Goal: Transaction & Acquisition: Purchase product/service

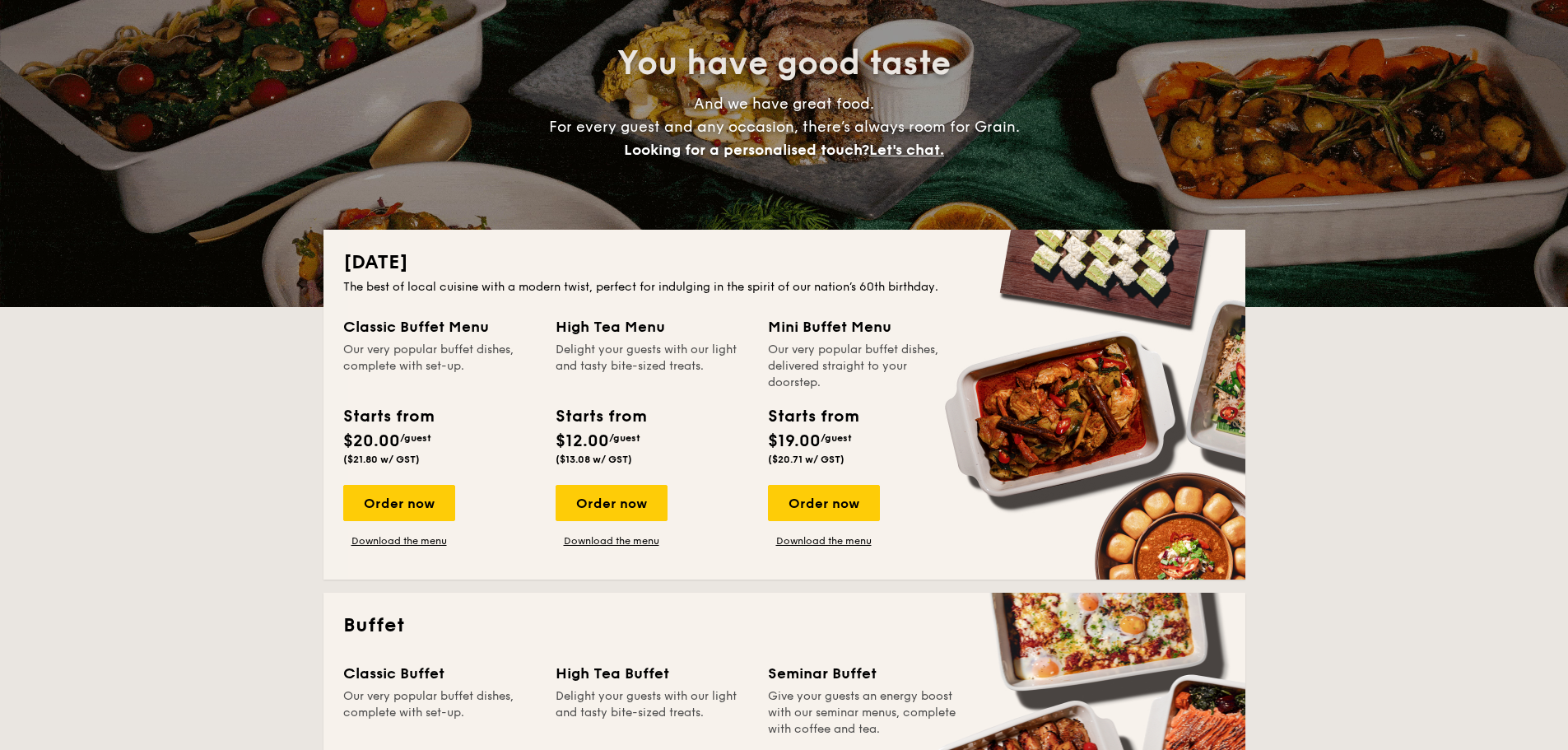
scroll to position [165, 0]
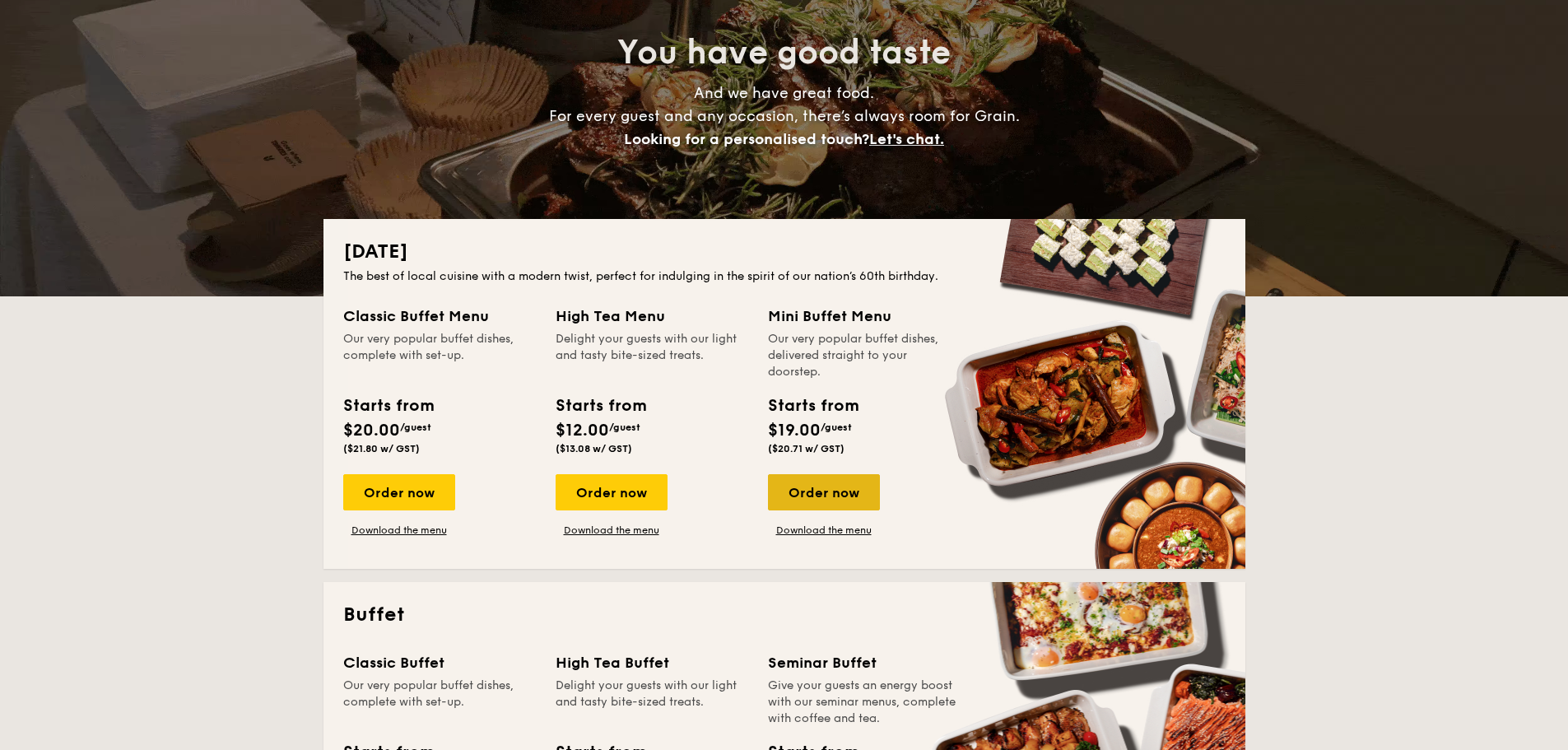
click at [859, 499] on div "Order now" at bounding box center [824, 493] width 112 height 37
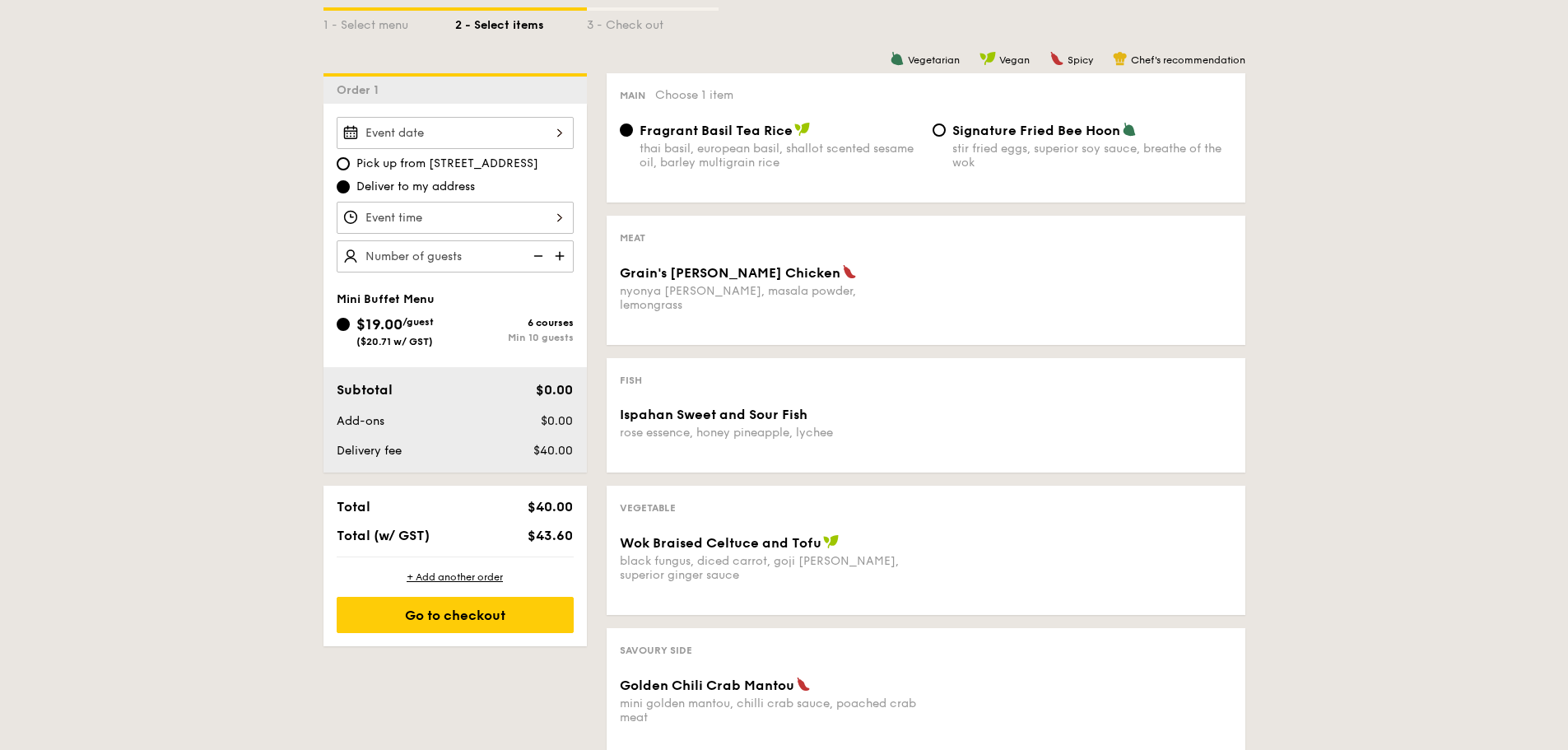
scroll to position [411, 0]
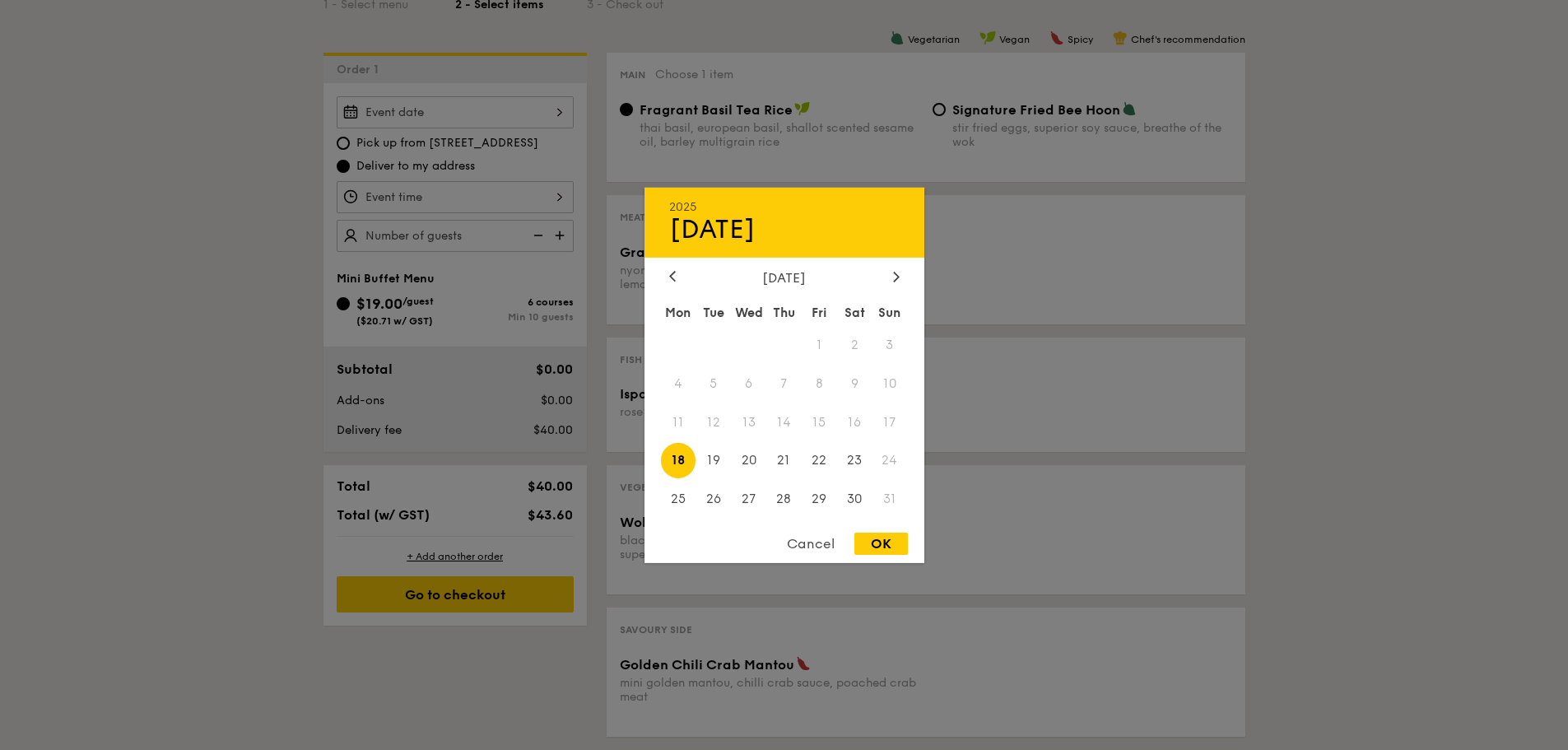
click at [554, 119] on div "2025 Aug [DATE] Tue Wed Thu Fri Sat Sun 1 2 3 4 5 6 7 8 9 10 11 12 13 14 15 16 …" at bounding box center [455, 112] width 237 height 32
click at [683, 453] on span "18" at bounding box center [679, 461] width 36 height 36
click at [900, 538] on div "OK" at bounding box center [881, 544] width 53 height 22
type input "[DATE]"
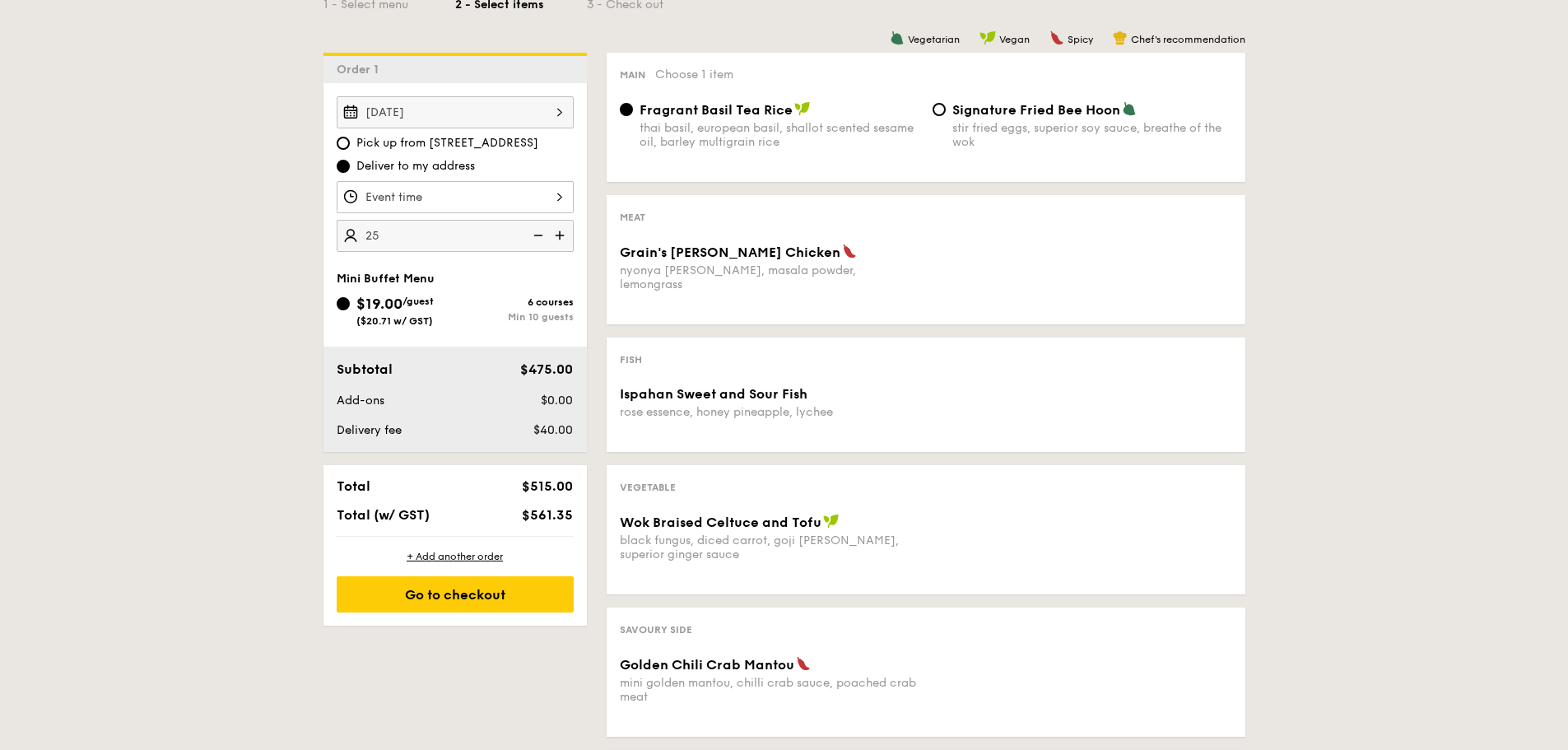
type input "25 guests"
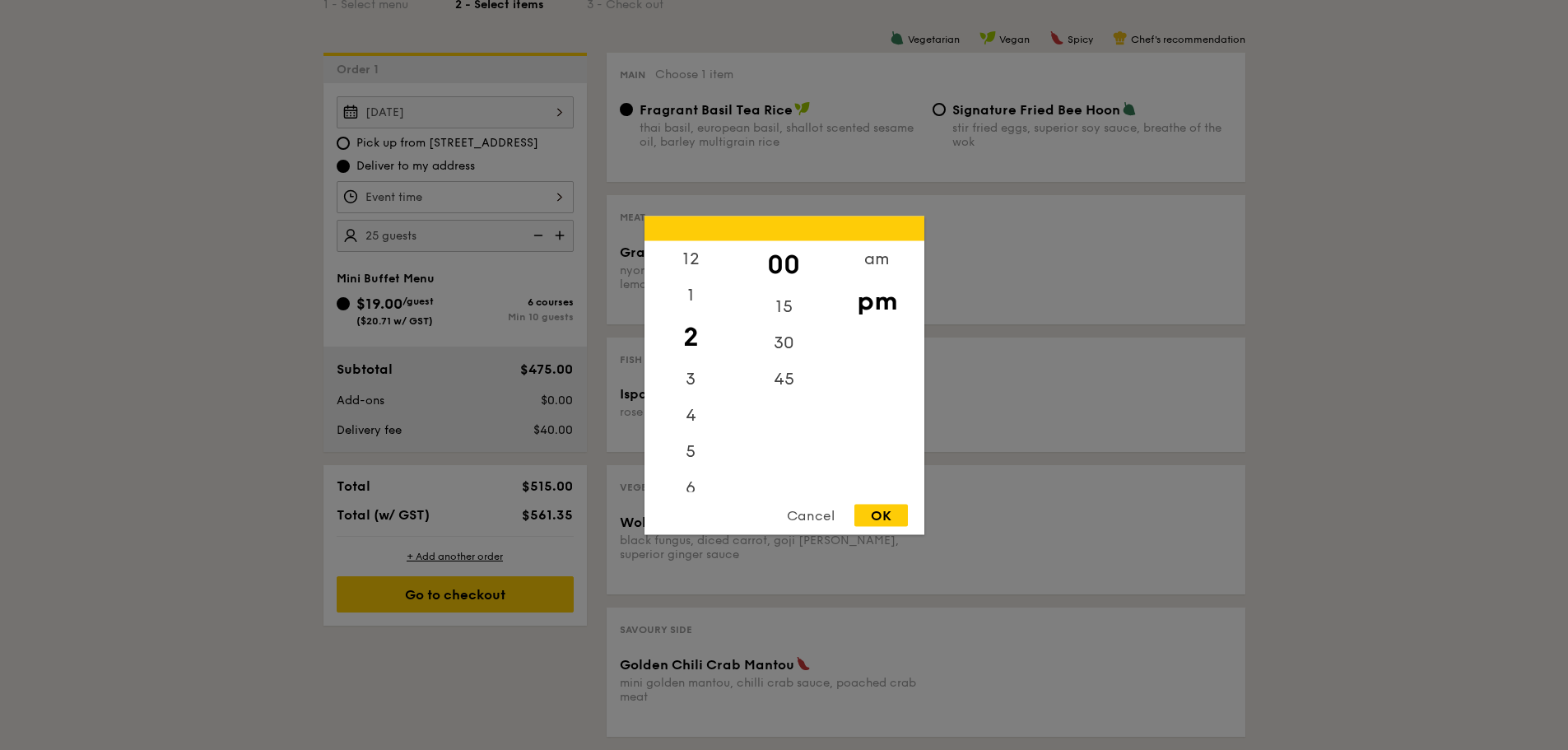
click at [501, 193] on div "12 1 2 3 4 5 6 7 8 9 10 11 00 15 30 45 am pm Cancel OK" at bounding box center [455, 197] width 237 height 32
drag, startPoint x: 693, startPoint y: 274, endPoint x: 698, endPoint y: 370, distance: 96.1
click at [698, 370] on div "12 1 2 3 4 5 6 7 8 9 10 11" at bounding box center [691, 365] width 93 height 251
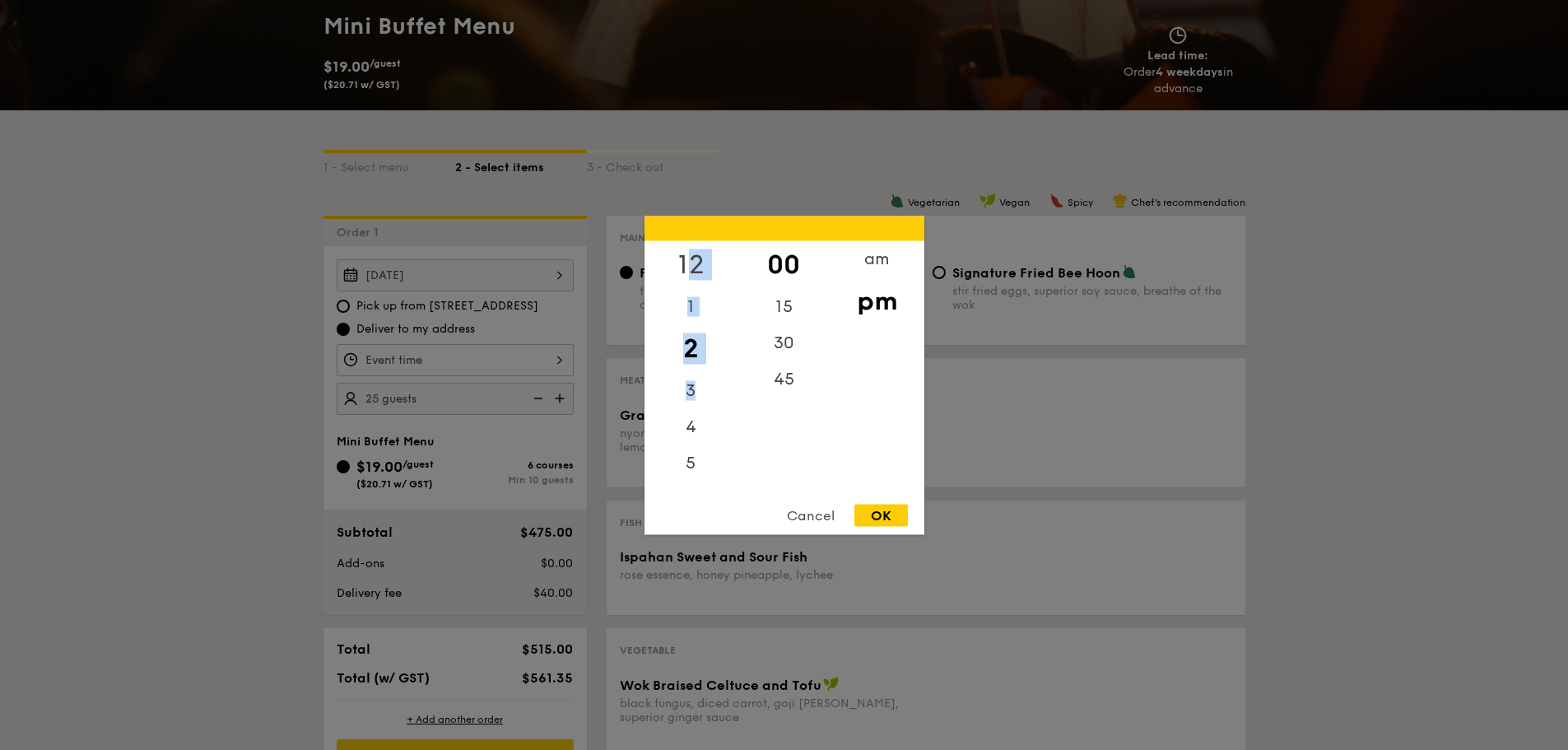
scroll to position [247, 0]
click at [688, 271] on div "12" at bounding box center [691, 264] width 93 height 48
click at [862, 306] on div "pm" at bounding box center [877, 300] width 93 height 48
drag, startPoint x: 736, startPoint y: 316, endPoint x: 729, endPoint y: 468, distance: 152.2
click at [729, 468] on div "12 1 2 3 4 5 6 7 8 9 10 11 00 15 30 45 am pm" at bounding box center [785, 365] width 280 height 251
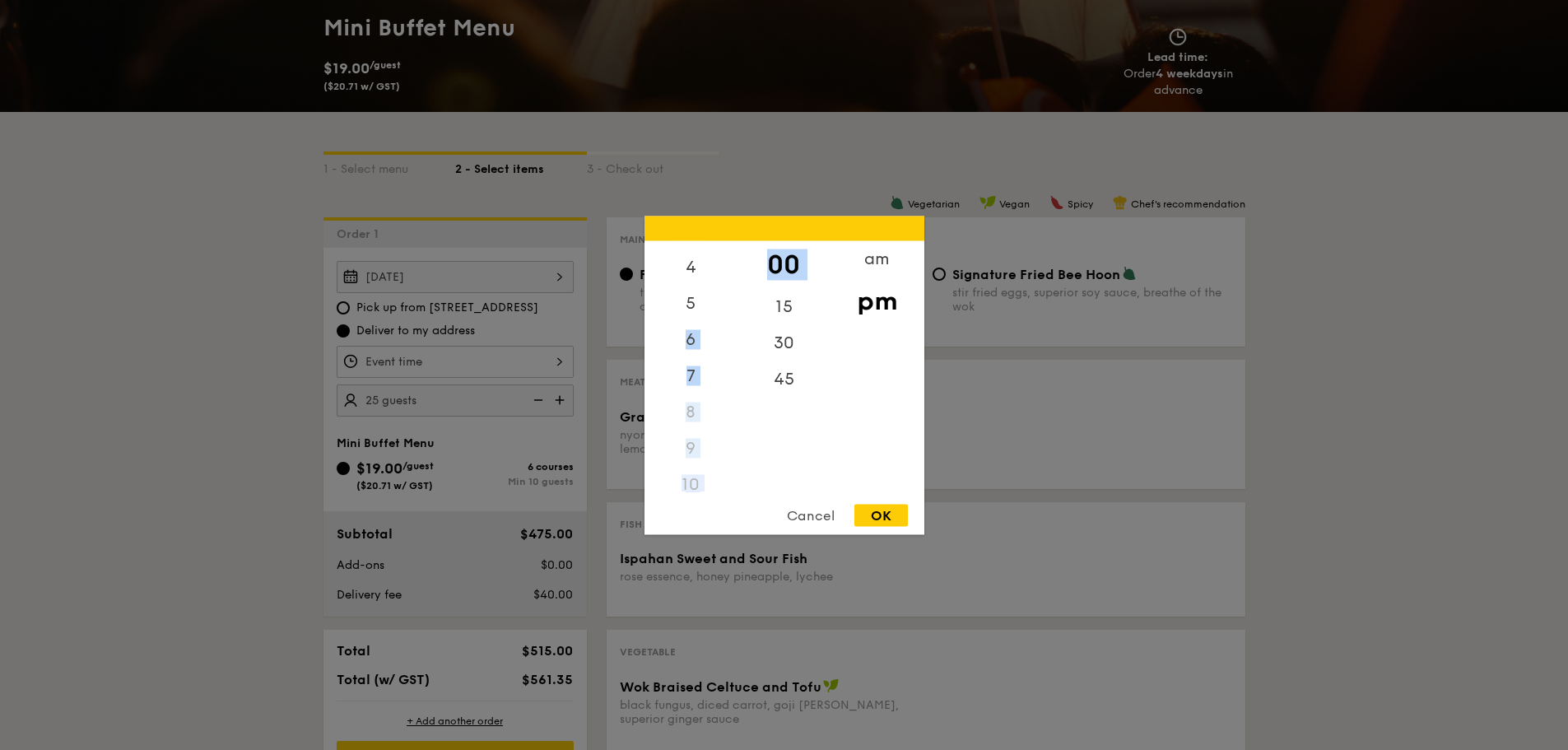
scroll to position [195, 0]
click at [681, 466] on div "11" at bounding box center [691, 473] width 93 height 37
click at [690, 473] on div "11" at bounding box center [691, 473] width 93 height 37
click at [886, 250] on div "am" at bounding box center [877, 264] width 93 height 48
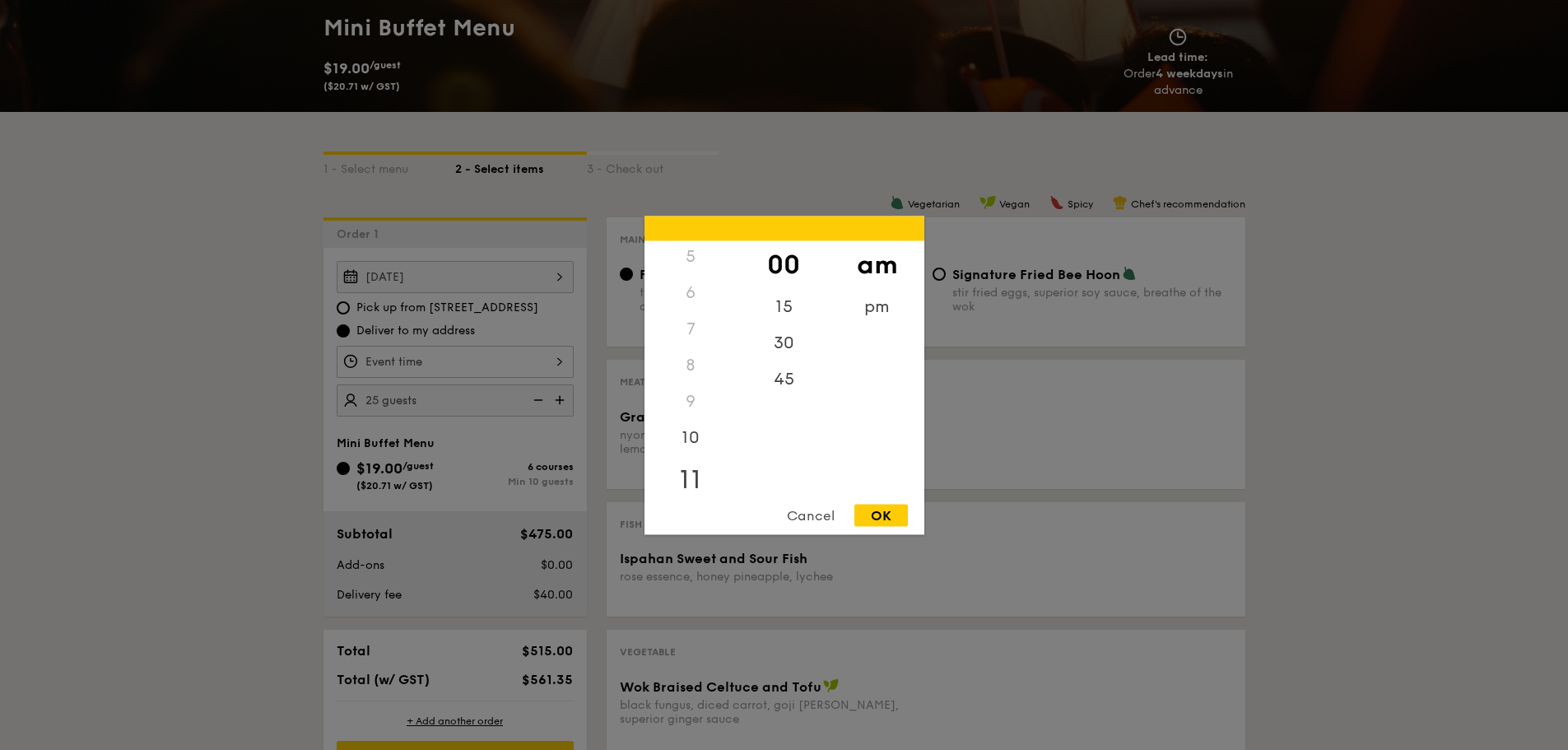
click at [671, 485] on div "11" at bounding box center [691, 479] width 93 height 48
click at [786, 355] on div "30" at bounding box center [784, 348] width 93 height 48
click at [883, 506] on div "OK" at bounding box center [881, 515] width 53 height 22
type input "11:30AM"
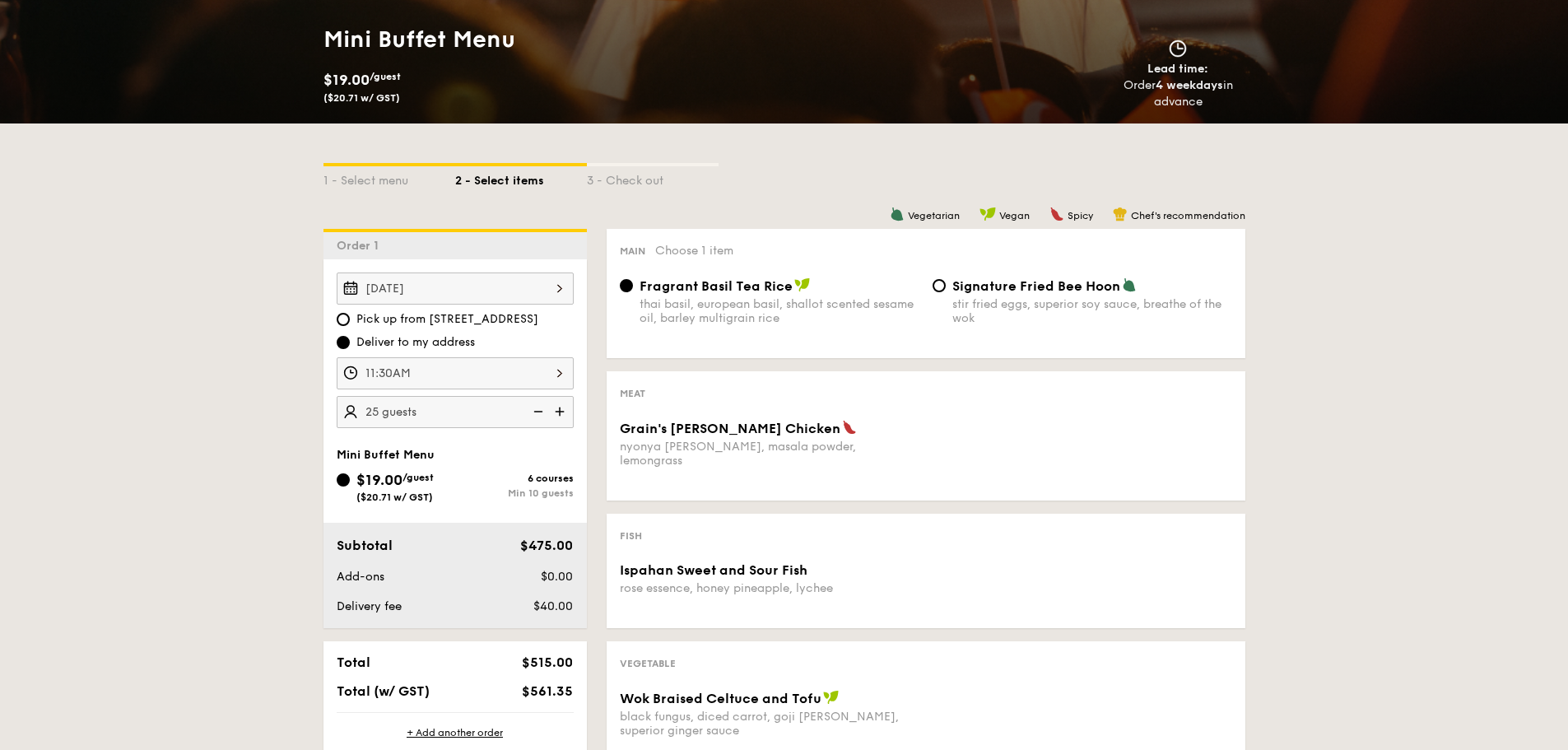
scroll to position [165, 0]
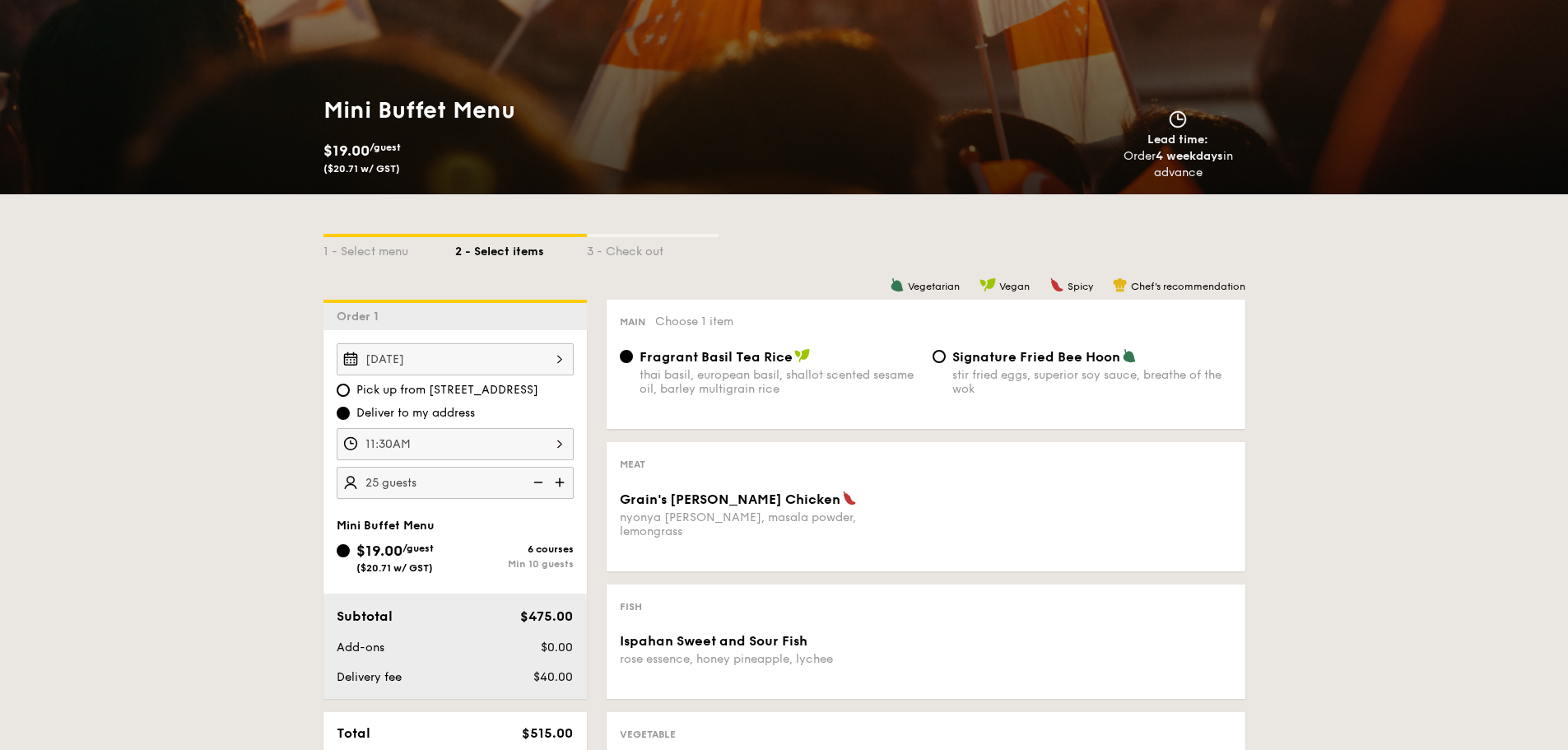
click at [855, 525] on div "Grain's [PERSON_NAME] Chicken nyonya [PERSON_NAME], masala powder, lemongrass" at bounding box center [926, 525] width 626 height 68
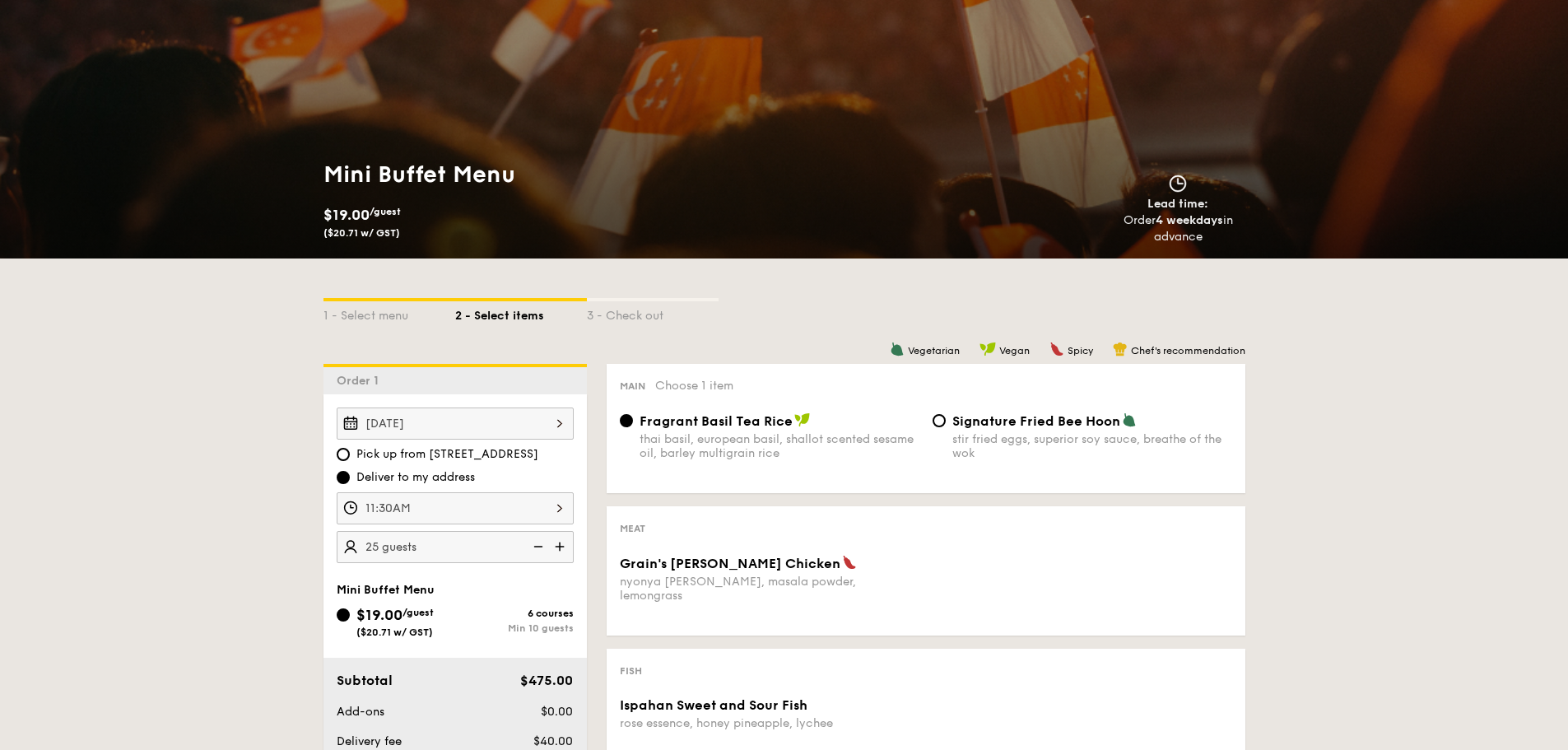
scroll to position [0, 0]
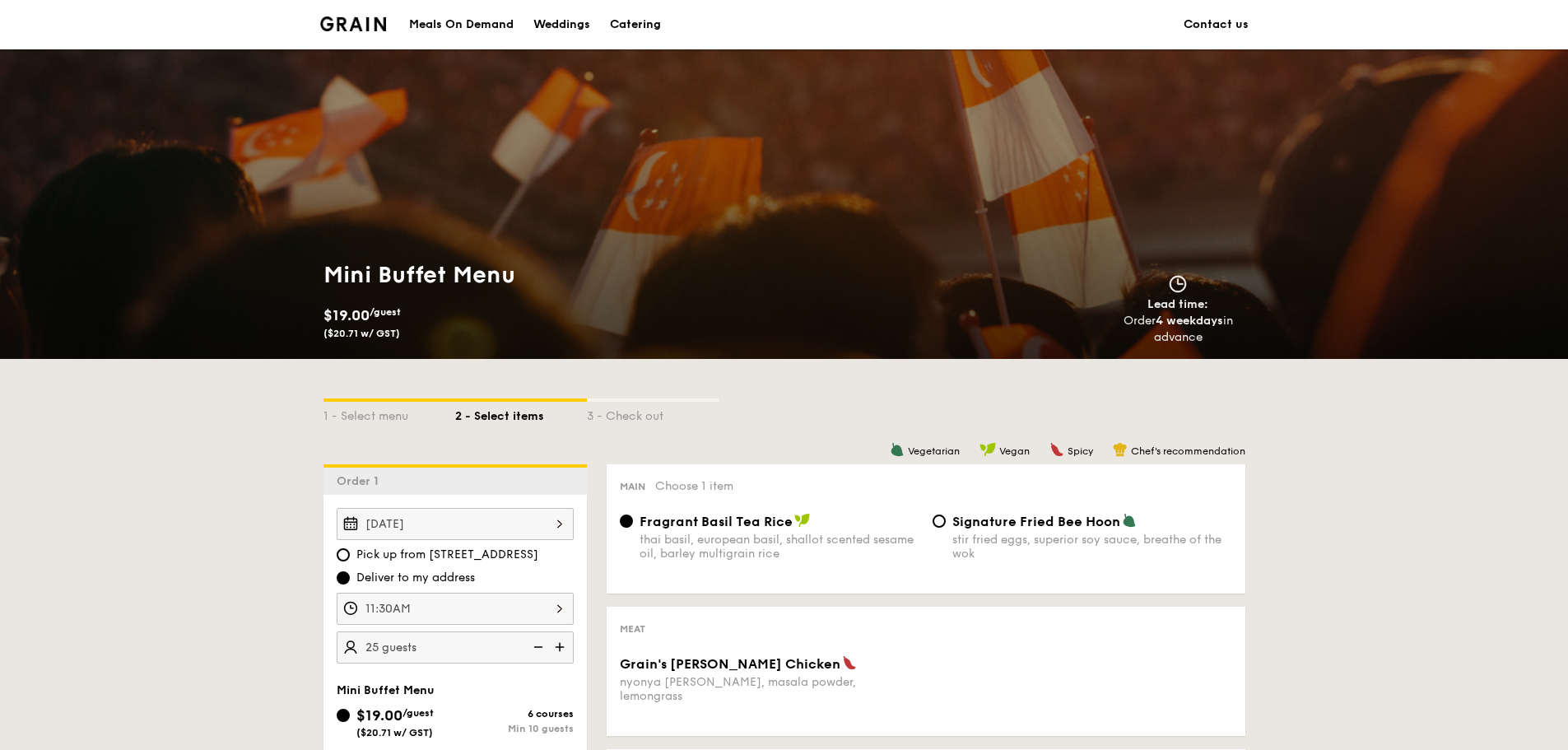
click at [633, 24] on div "Catering" at bounding box center [636, 25] width 51 height 49
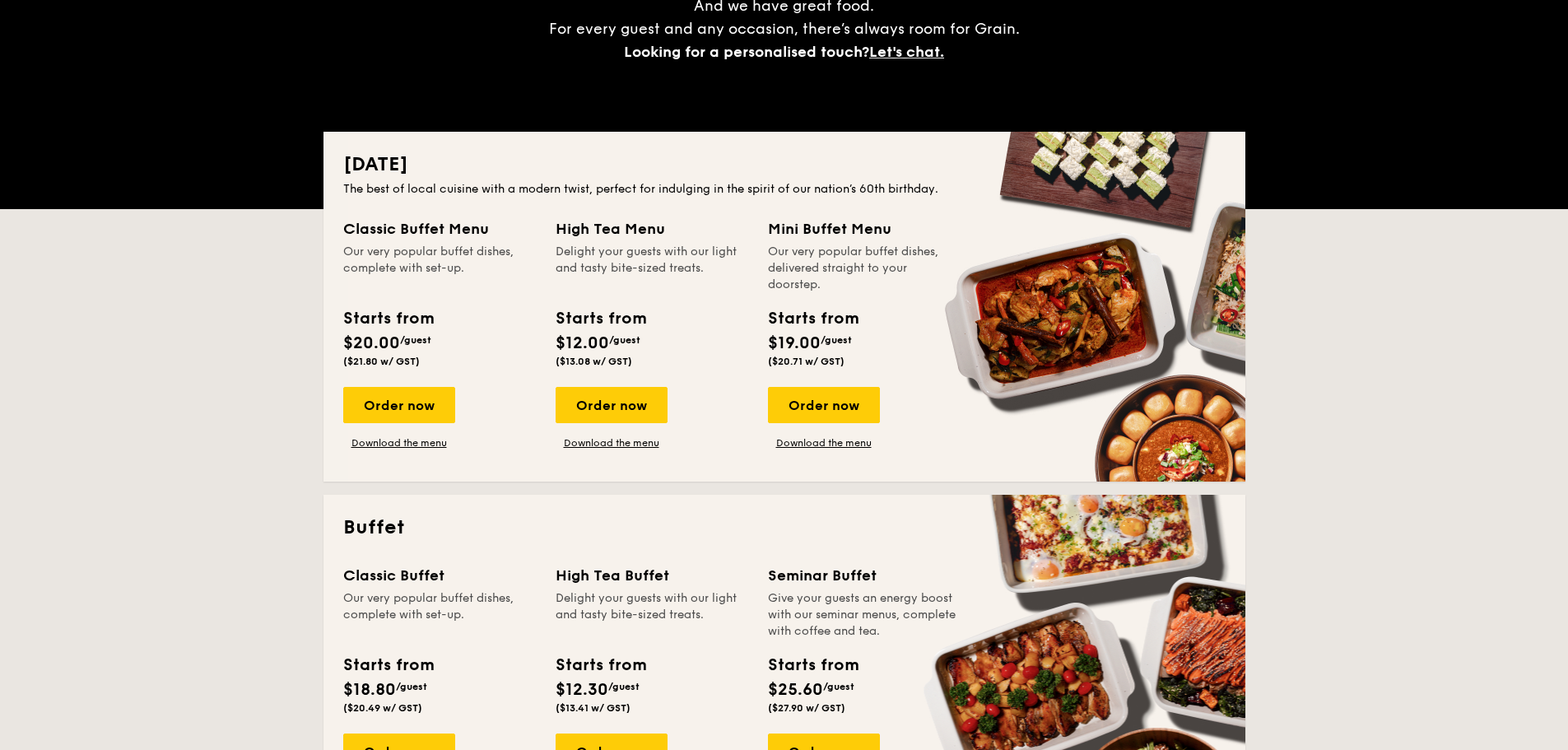
scroll to position [247, 0]
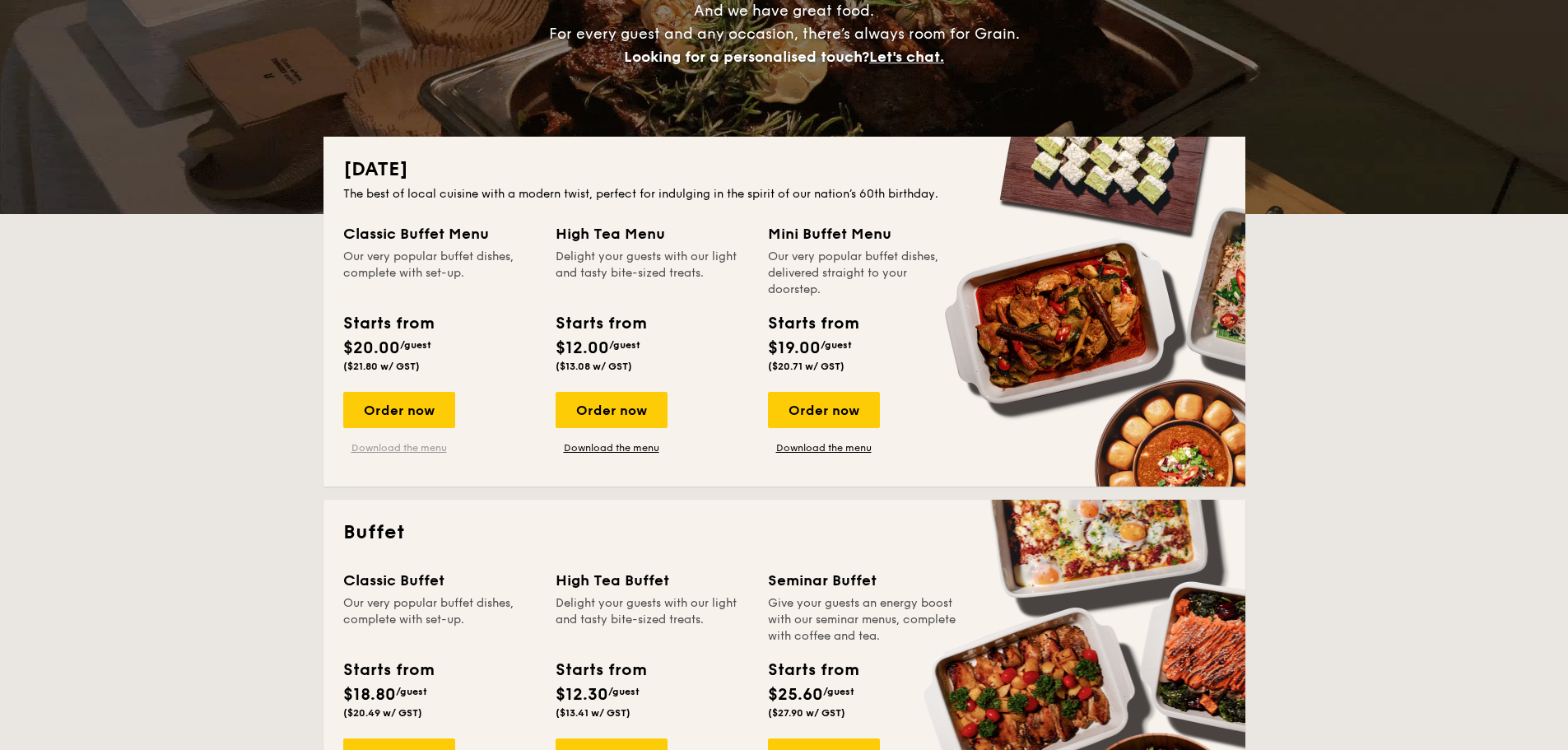
click at [401, 451] on link "Download the menu" at bounding box center [399, 448] width 112 height 13
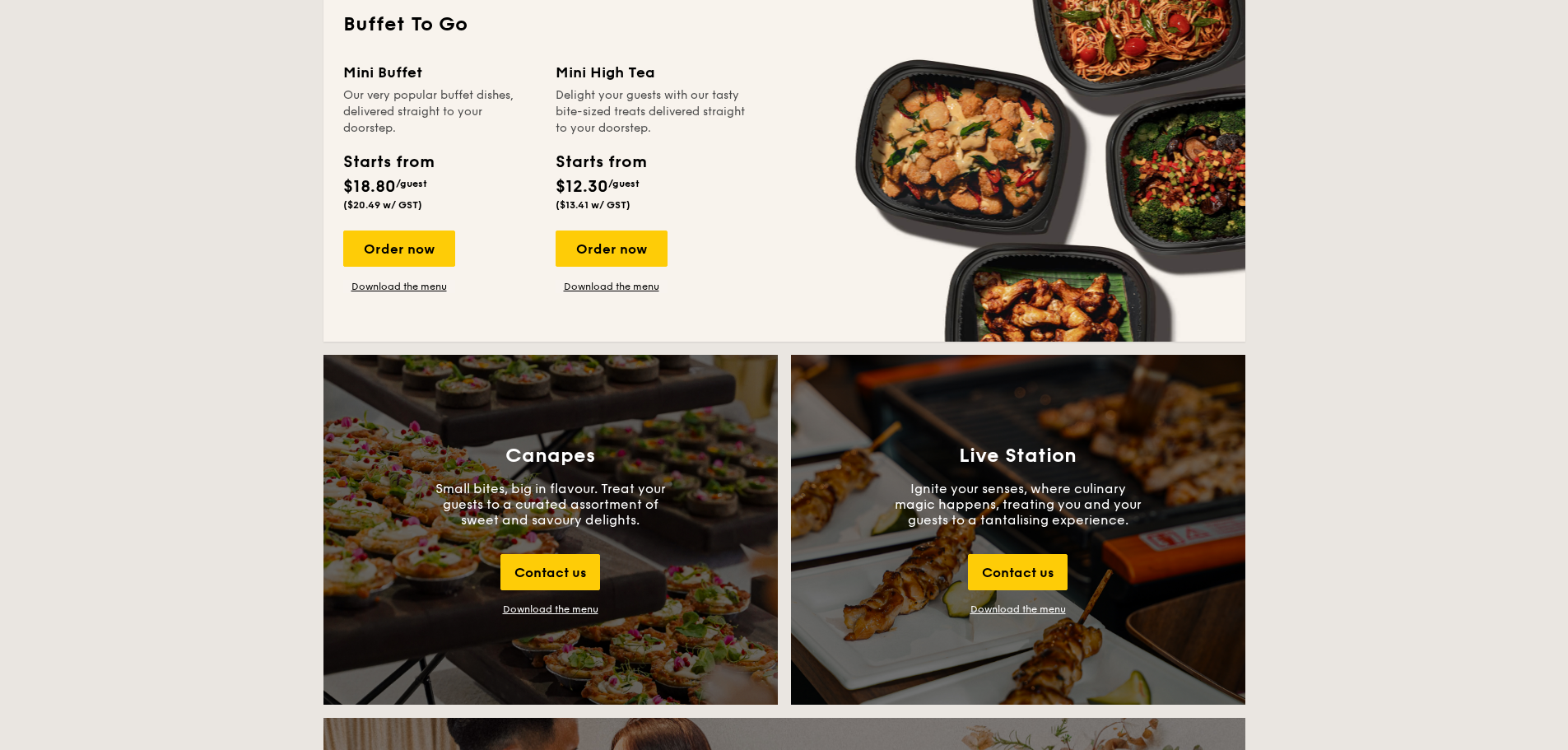
scroll to position [1482, 0]
click at [396, 280] on link "Download the menu" at bounding box center [399, 286] width 112 height 13
click at [391, 255] on div "Order now" at bounding box center [399, 248] width 112 height 37
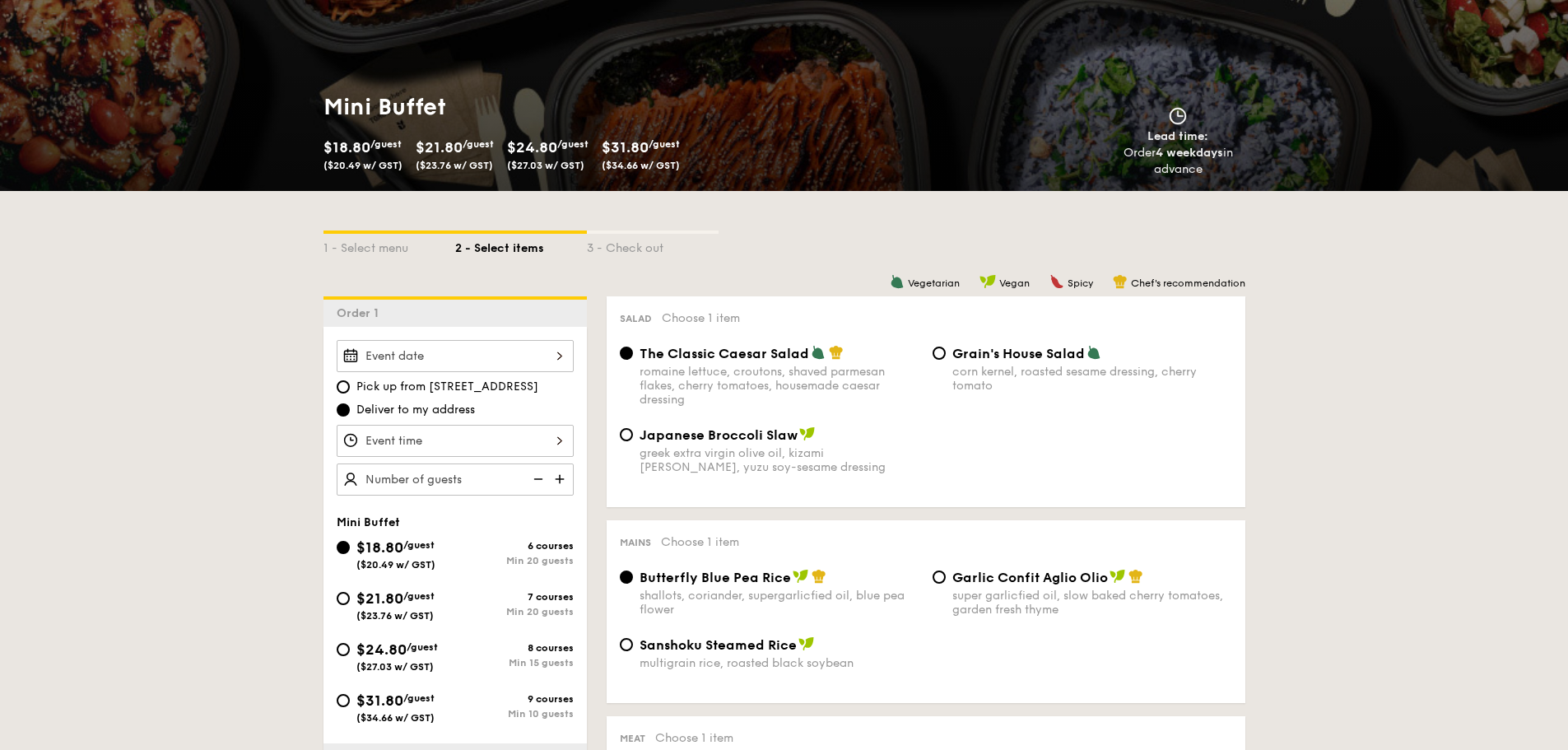
scroll to position [165, 0]
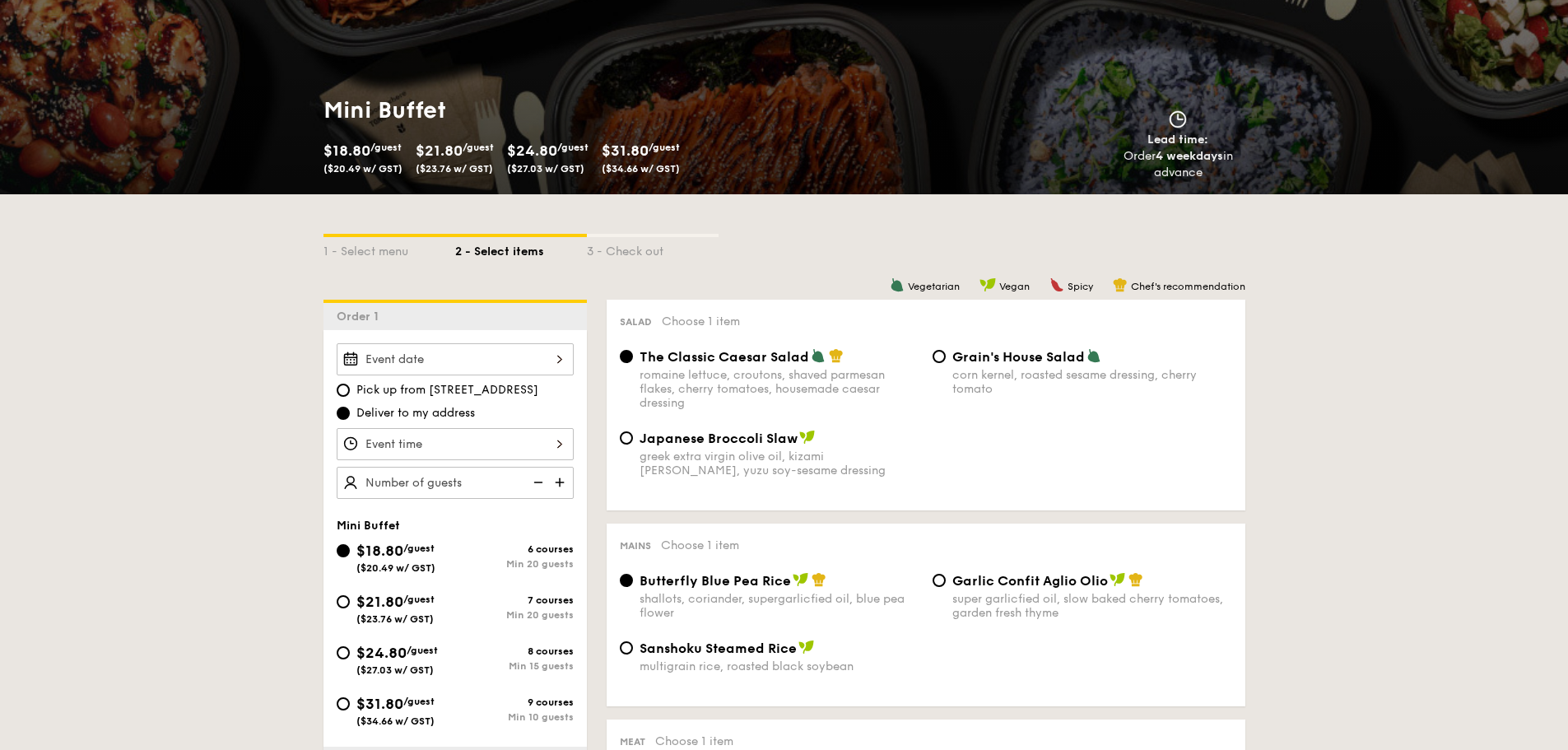
click at [343, 612] on div "$21.80 /guest ($23.76 w/ GST)" at bounding box center [396, 607] width 118 height 35
click at [343, 608] on input "$21.80 /guest ($23.76 w/ GST) 7 courses Min 20 guests" at bounding box center [343, 602] width 13 height 13
radio input "true"
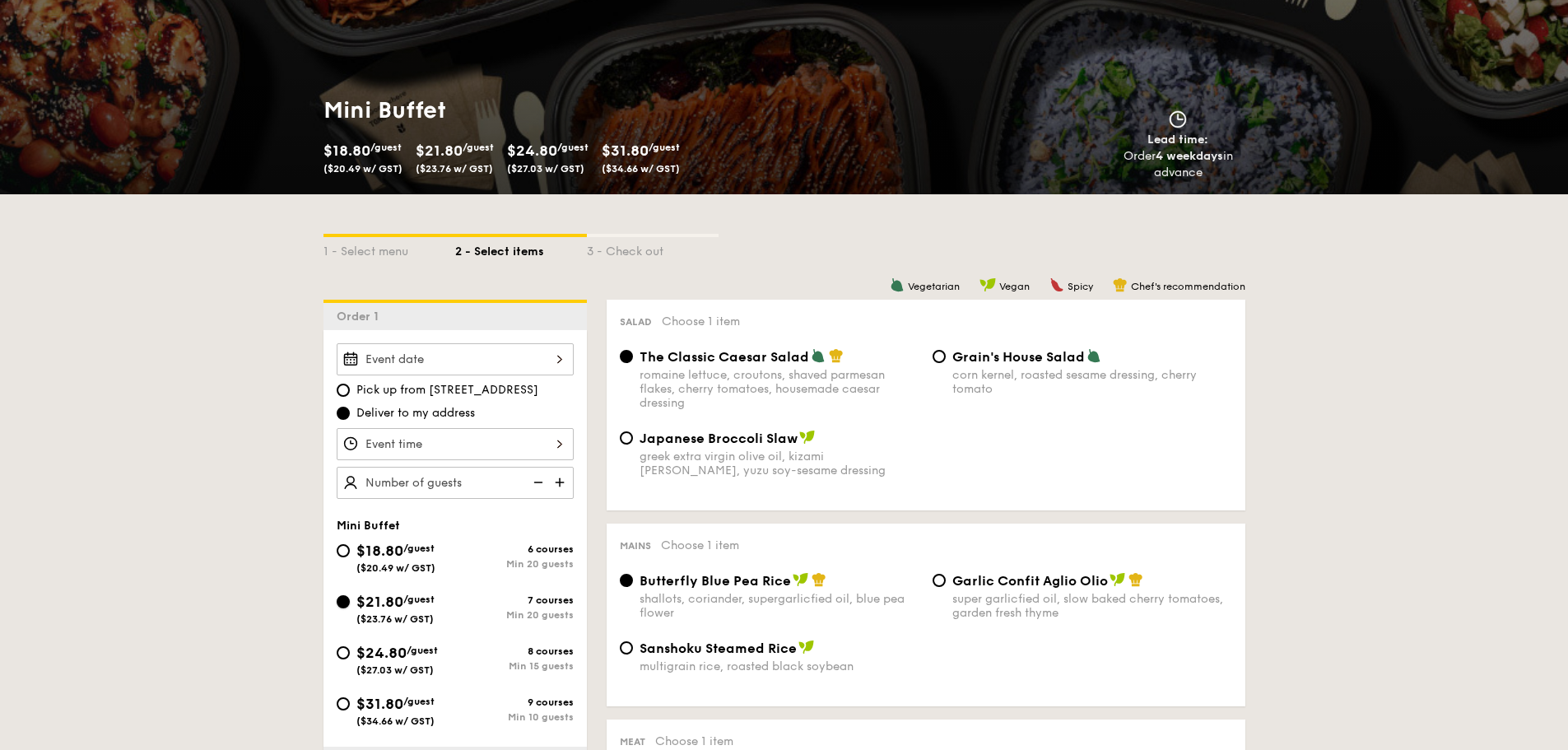
radio input "false"
radio input "true"
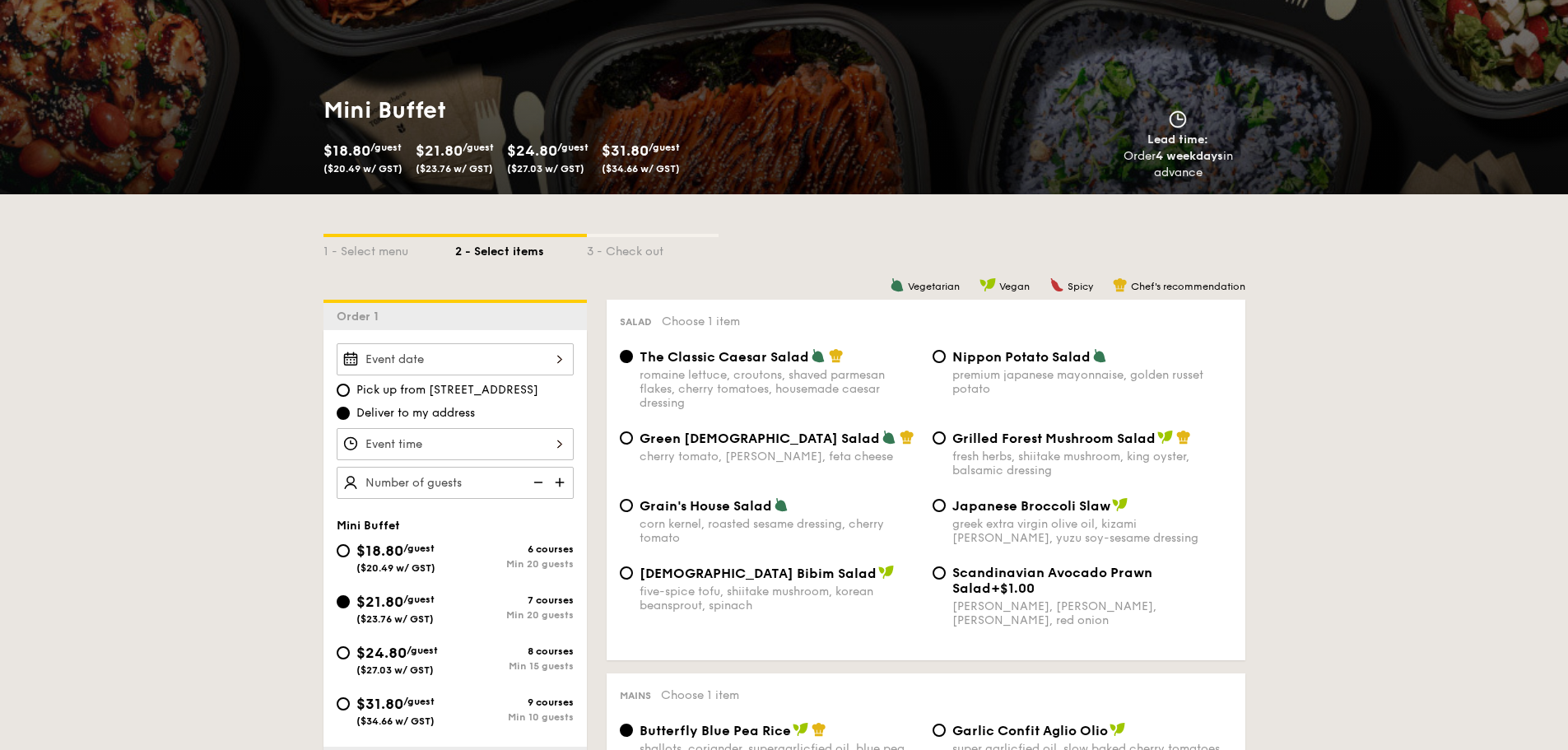
click at [715, 445] on span "Green [DEMOGRAPHIC_DATA] Salad" at bounding box center [759, 438] width 240 height 16
click at [633, 444] on input "Green Goddess Salad cherry tomato, [PERSON_NAME], feta cheese" at bounding box center [626, 438] width 13 height 13
radio input "true"
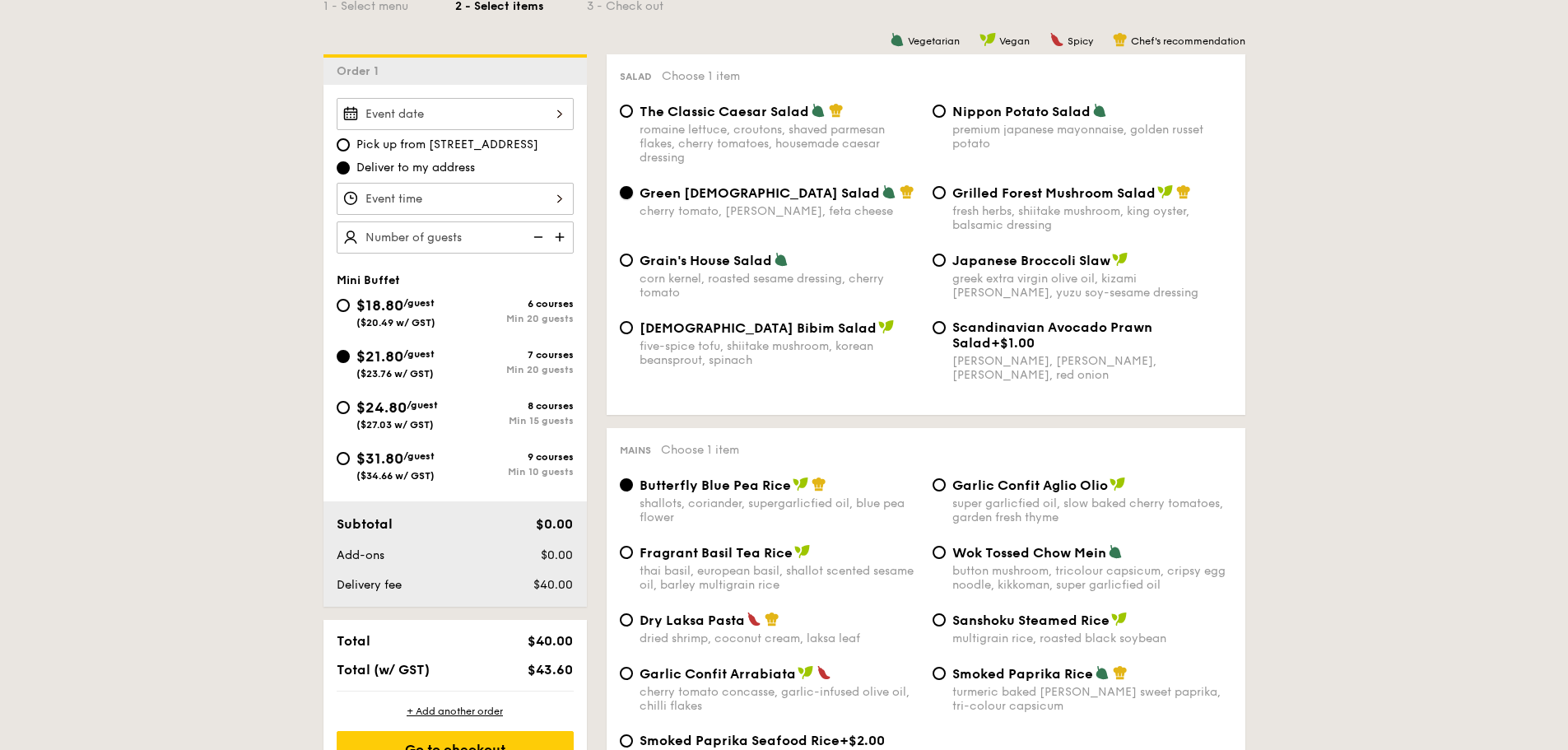
scroll to position [411, 0]
click at [728, 580] on div "thai basil, european basil, shallot scented sesame oil, barley multigrain rice" at bounding box center [779, 576] width 280 height 28
click at [633, 558] on input "Fragrant Basil Tea Rice thai basil, european basil, shallot scented sesame oil,…" at bounding box center [626, 550] width 13 height 13
radio input "true"
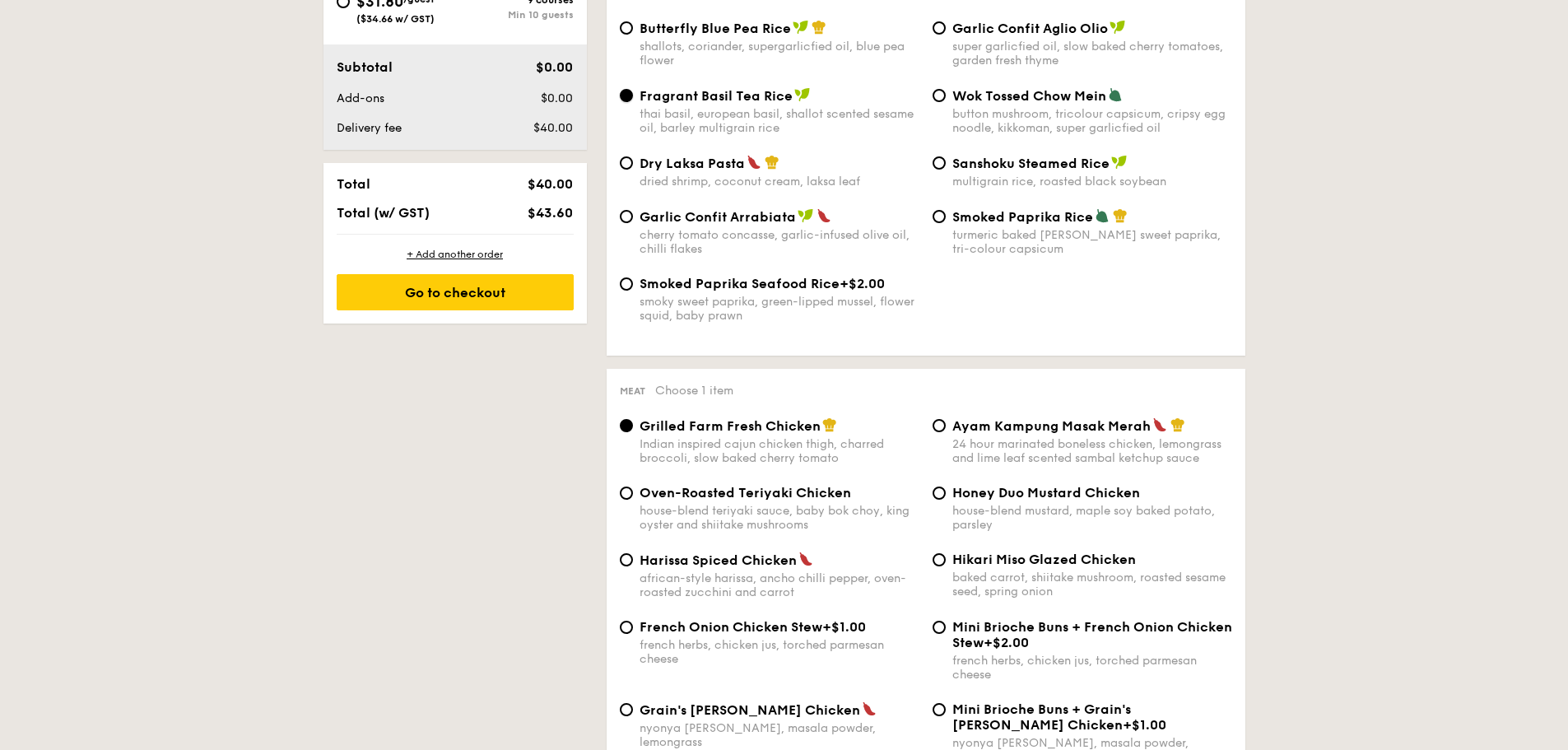
scroll to position [906, 0]
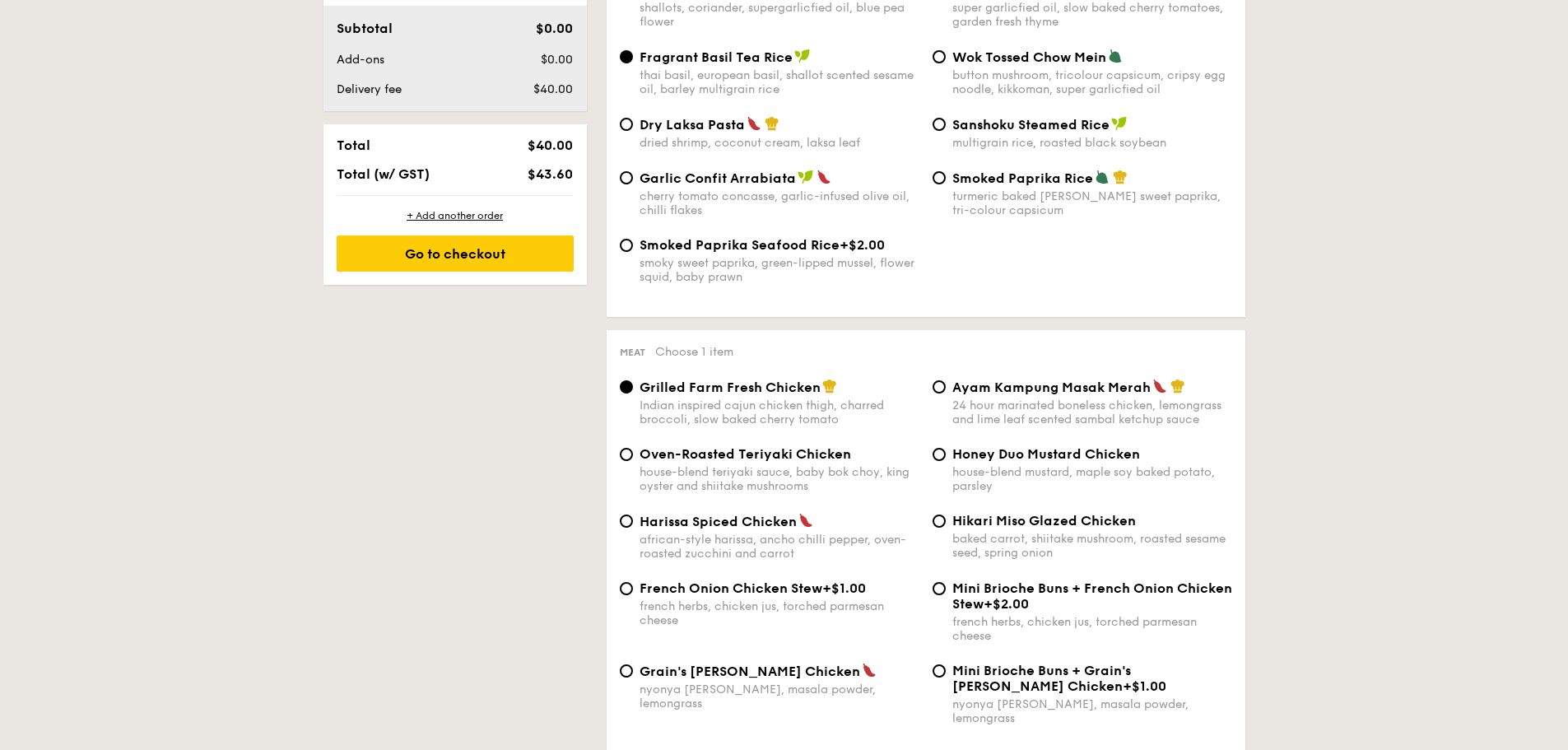
click at [1067, 386] on span "Ayam Kampung Masak Merah" at bounding box center [1051, 386] width 199 height 16
click at [946, 386] on input "Ayam Kampung Masak Merah 24 hour marinated boneless chicken, lemongrass and lim…" at bounding box center [939, 386] width 13 height 13
radio input "true"
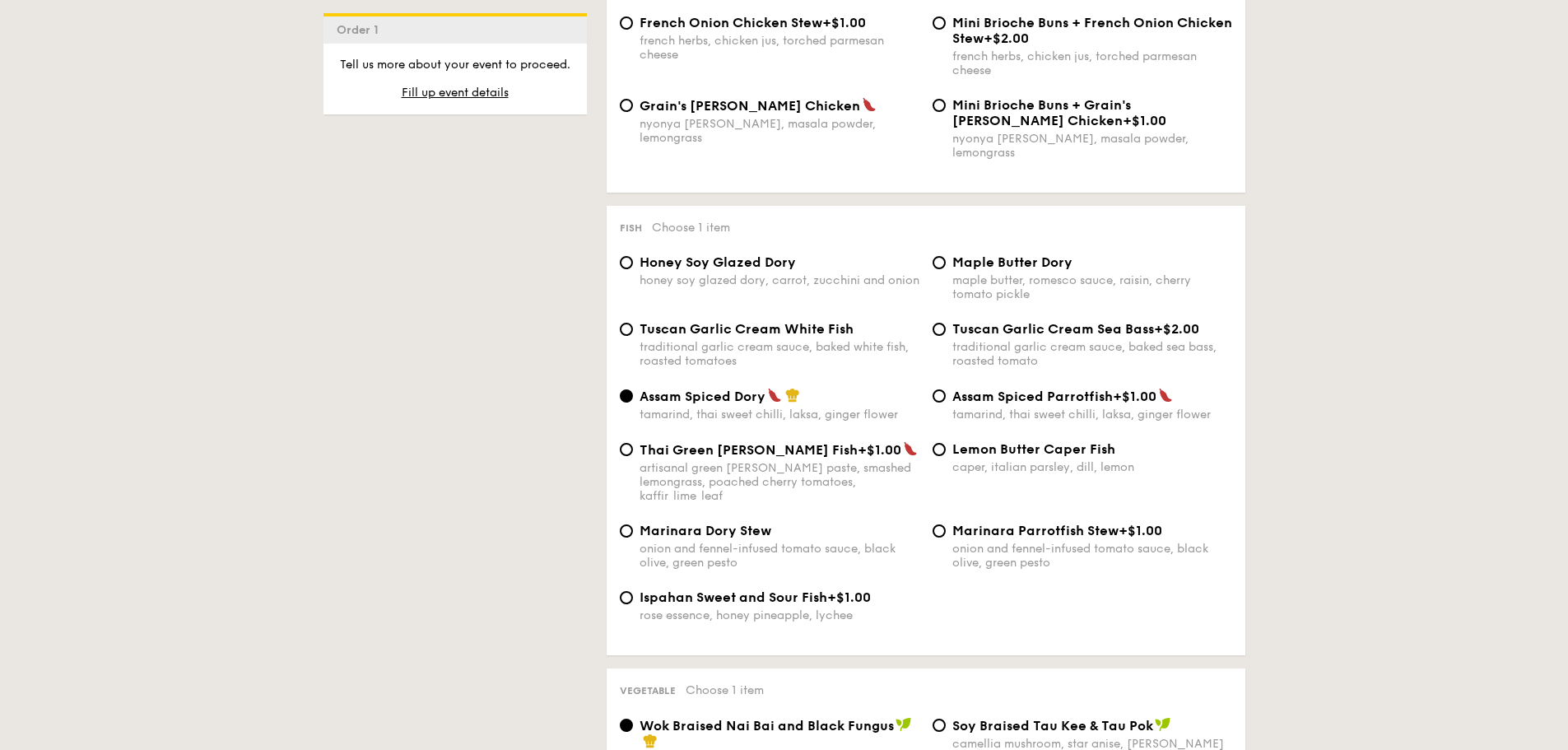
scroll to position [1482, 0]
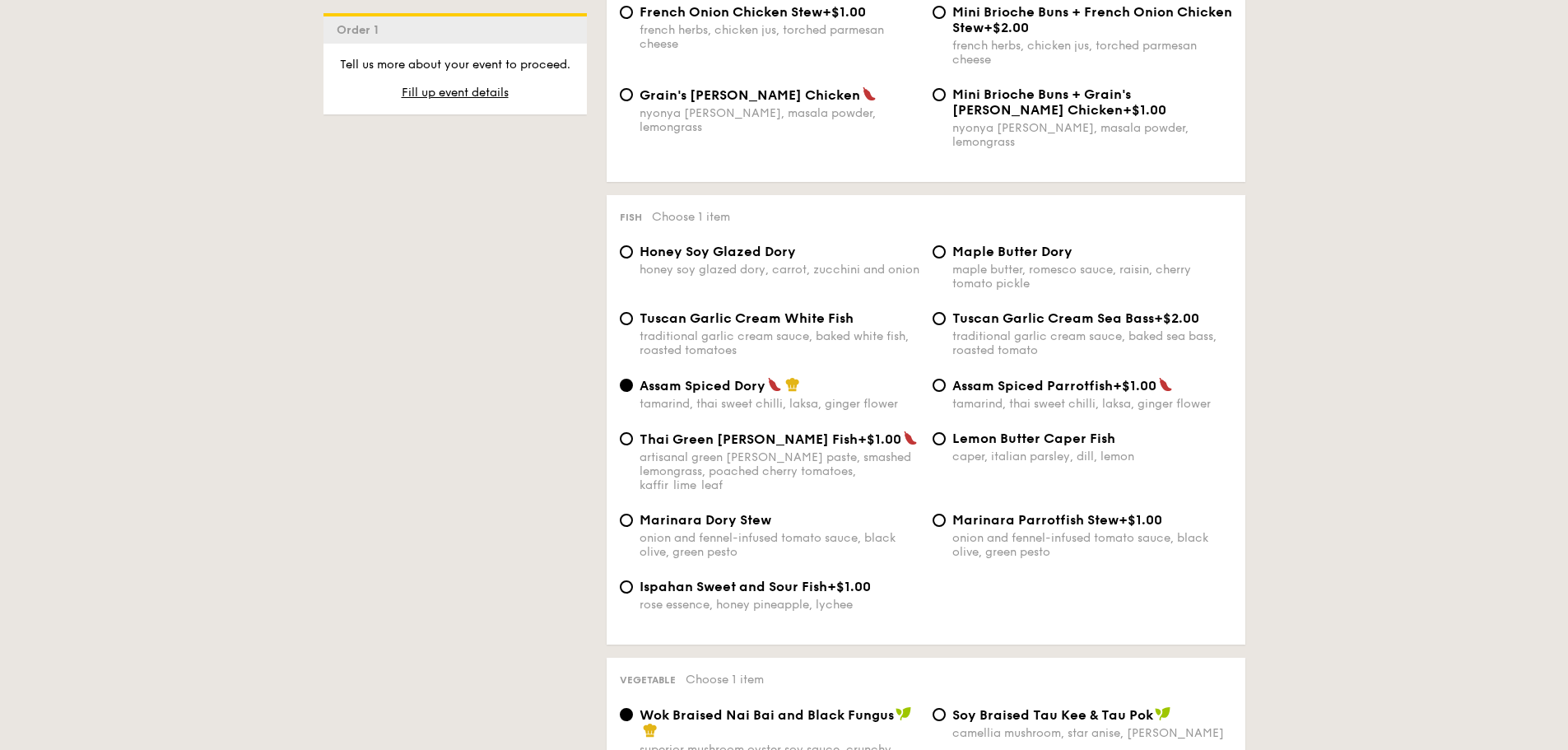
click at [761, 598] on div "rose essence, honey pineapple, lychee" at bounding box center [779, 604] width 280 height 14
click at [633, 581] on input "Ispahan Sweet and Sour Fish +$1.00 rose essence, honey pineapple, lychee" at bounding box center [626, 587] width 13 height 13
radio input "true"
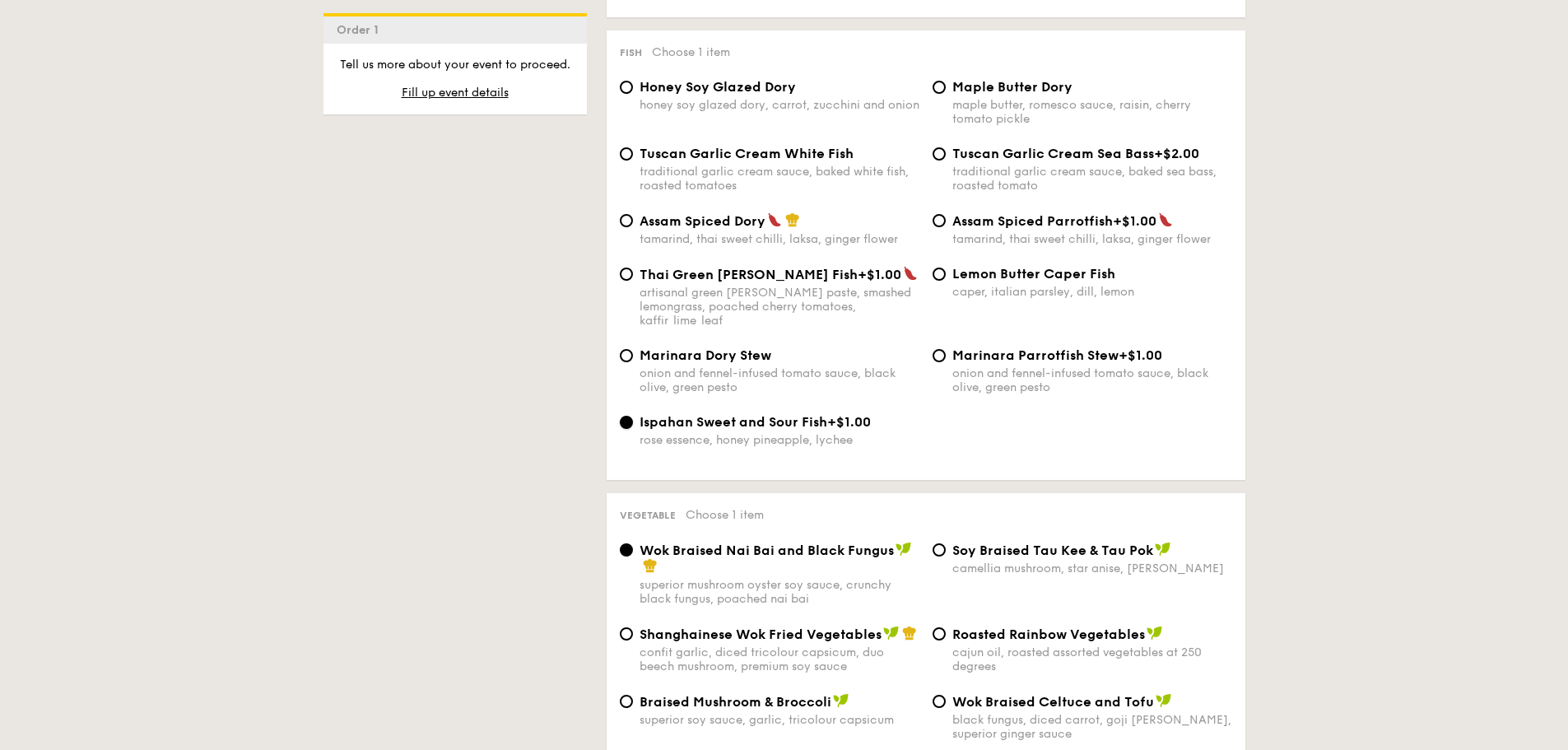
scroll to position [1729, 0]
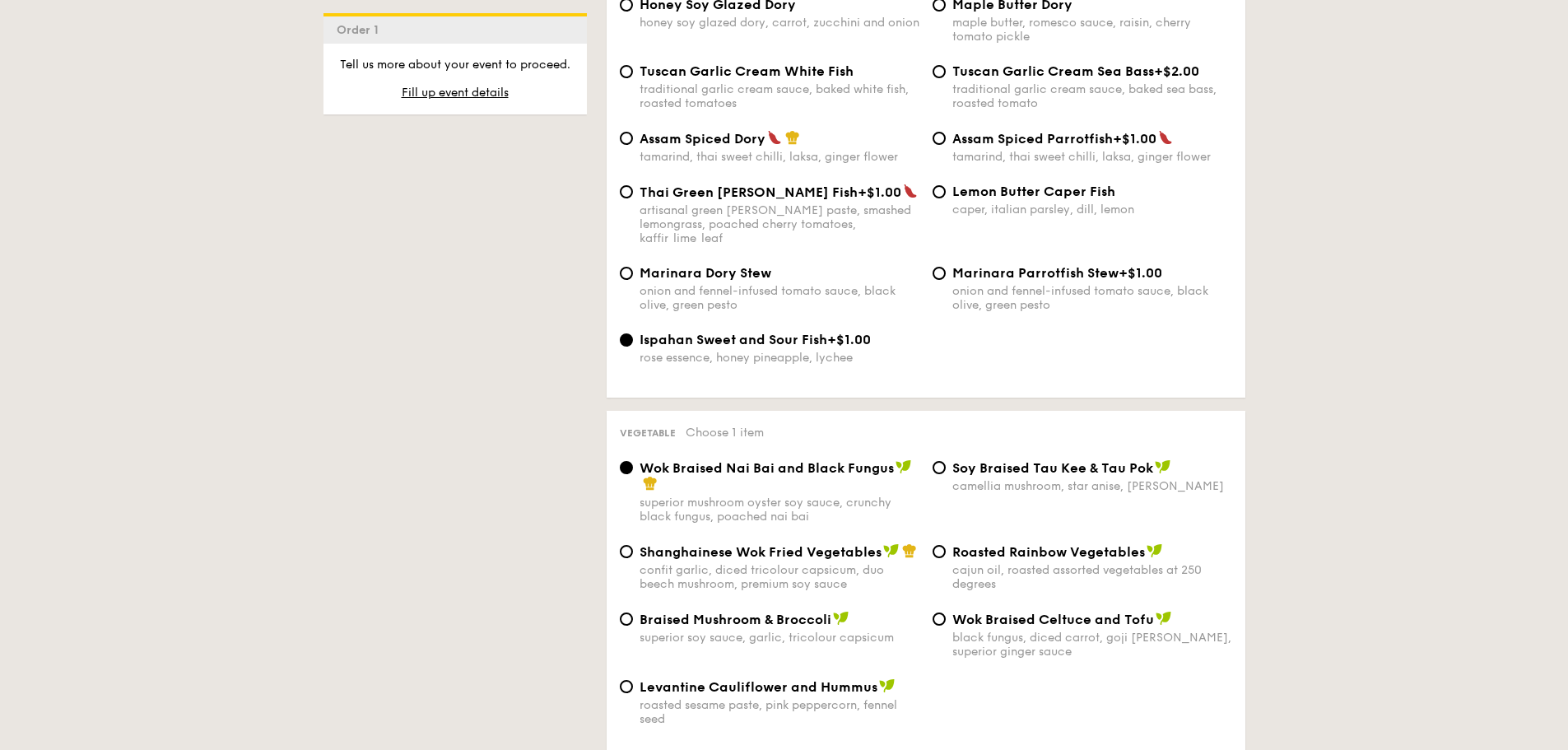
click at [1078, 460] on span "⁠Soy Braised Tau Kee & Tau Pok" at bounding box center [1052, 467] width 201 height 16
click at [946, 461] on input "⁠Soy Braised Tau Kee & Tau Pok camellia mushroom, star anise, goji [PERSON_NAME]" at bounding box center [939, 467] width 13 height 13
radio input "true"
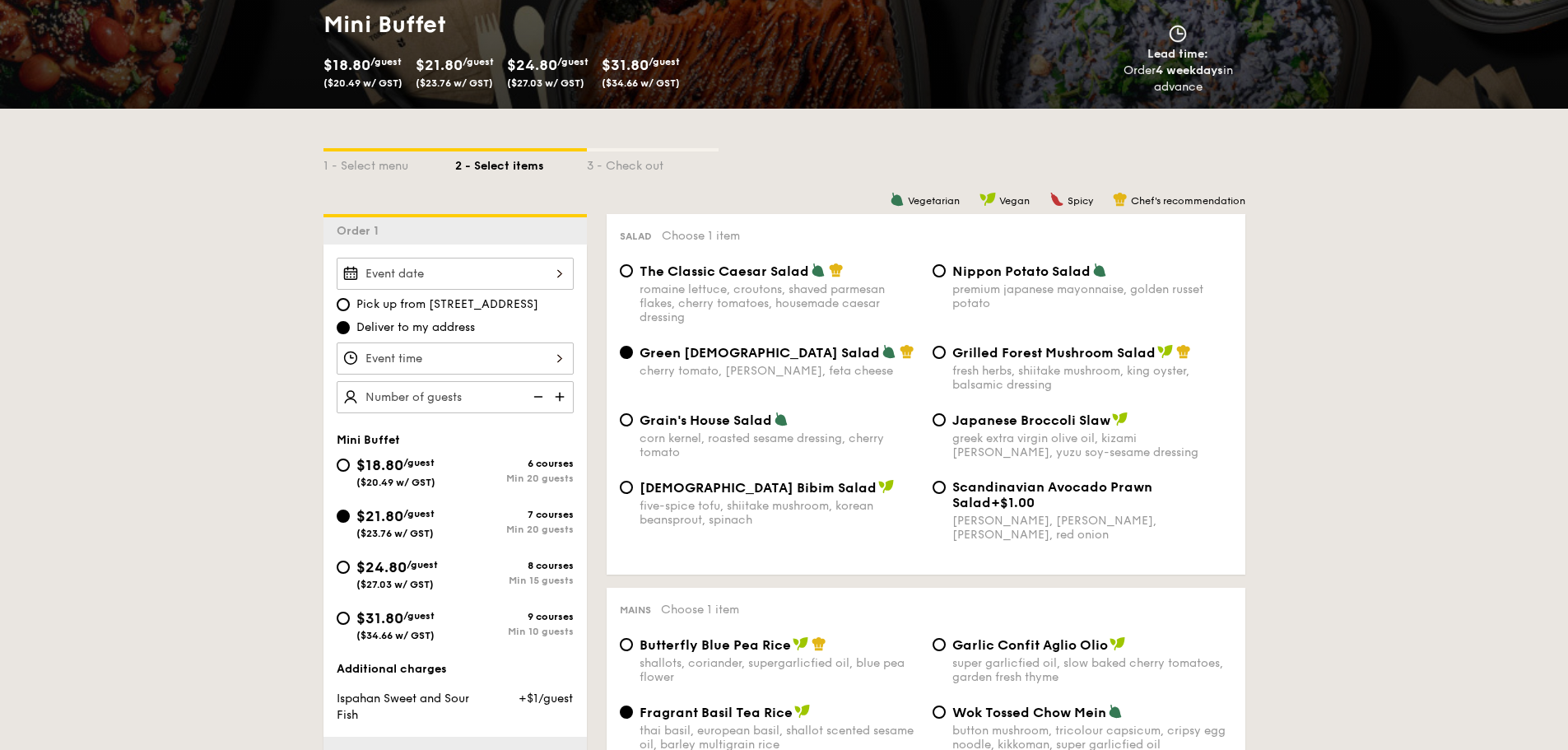
scroll to position [247, 0]
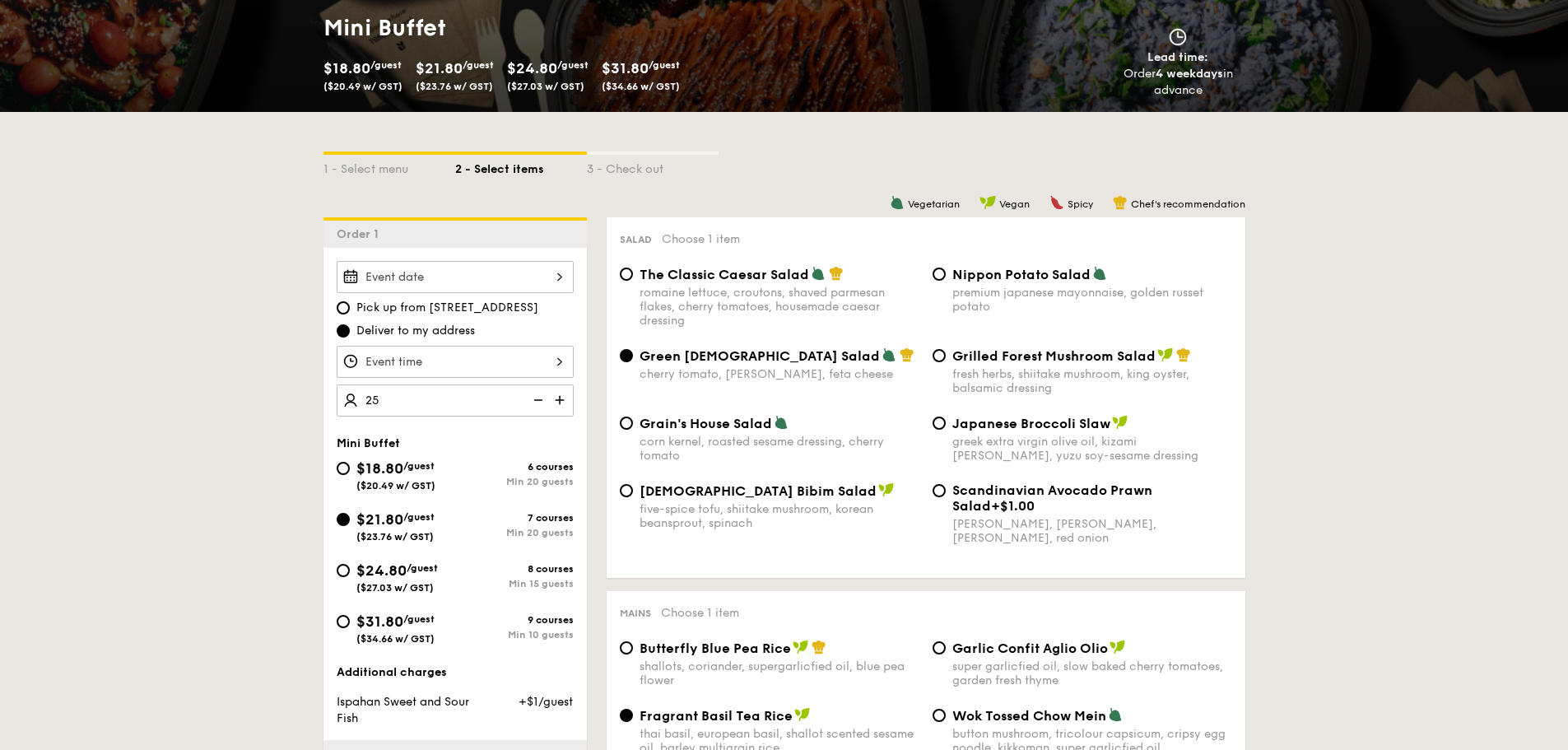
type input "25 guests"
click at [535, 369] on div at bounding box center [455, 362] width 237 height 32
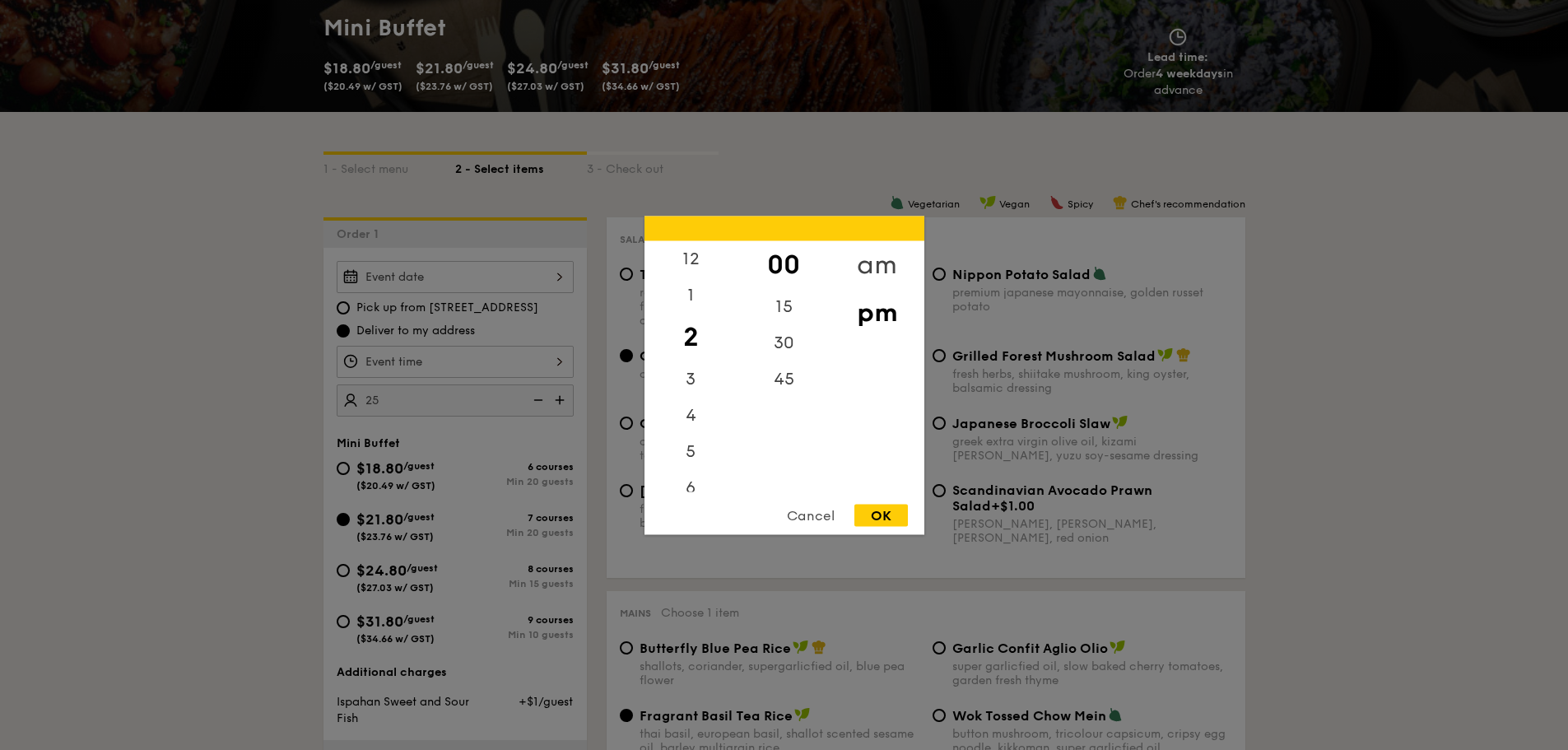
click at [877, 252] on div "am" at bounding box center [877, 264] width 93 height 48
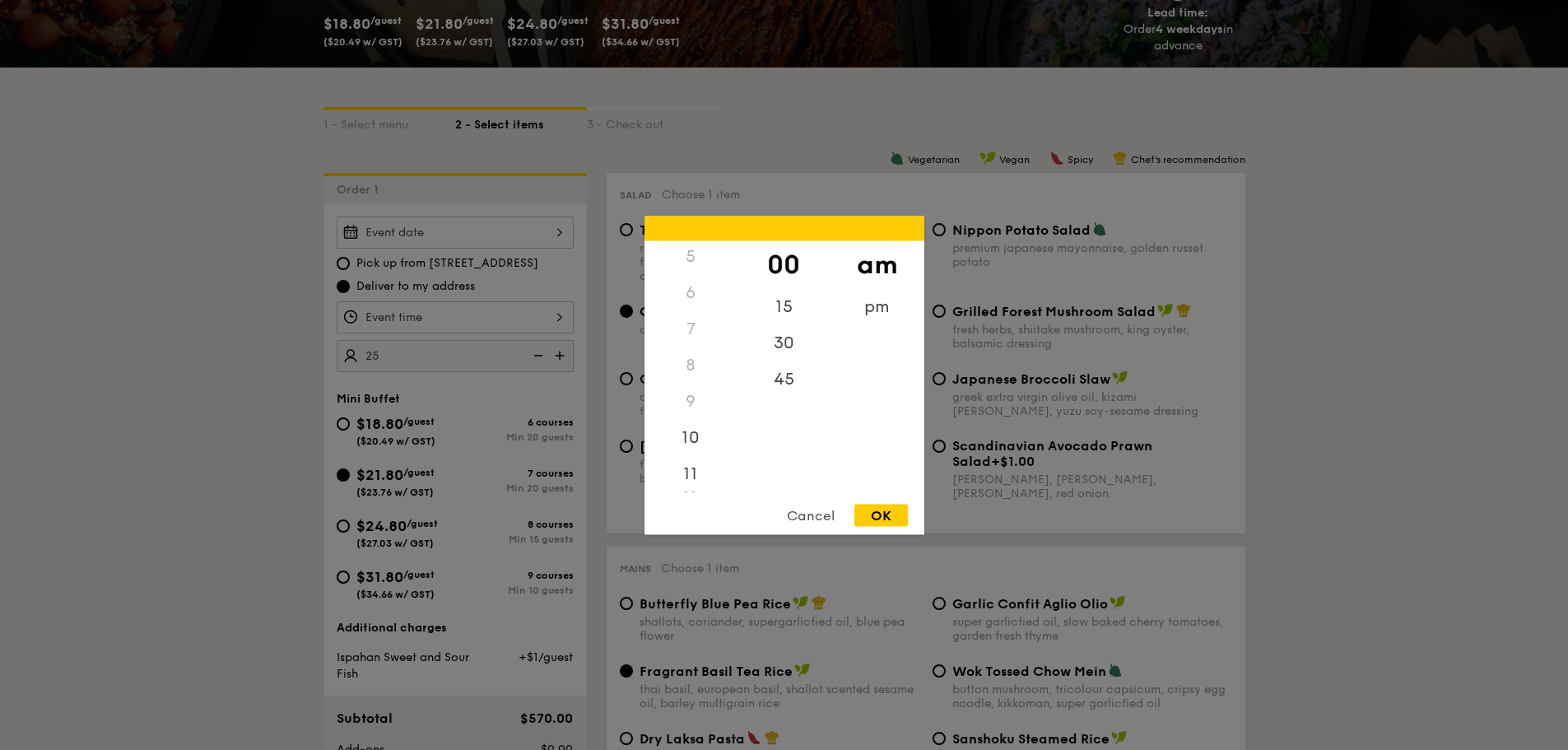
scroll to position [330, 0]
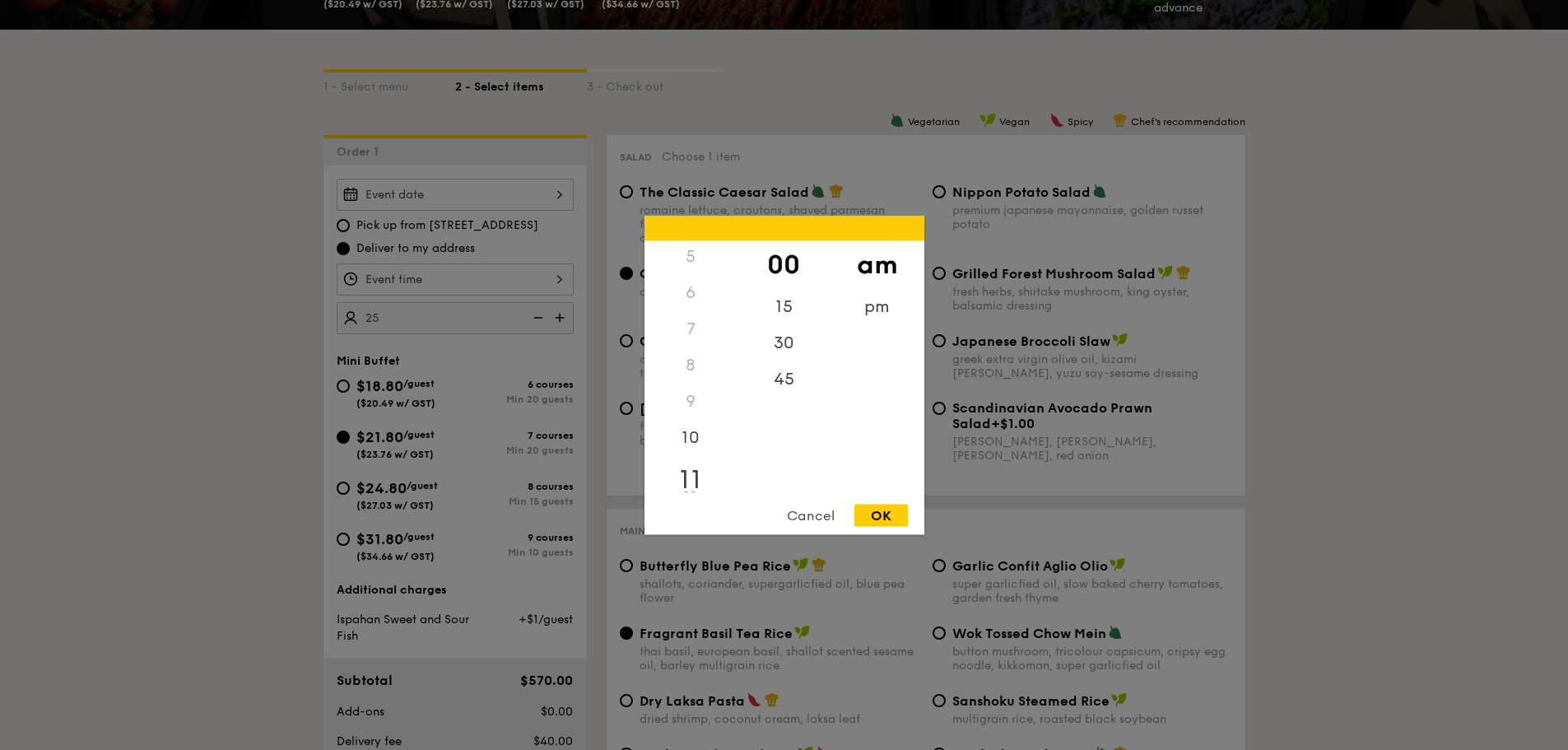
click at [689, 480] on div "11" at bounding box center [691, 479] width 93 height 48
click at [773, 349] on div "30" at bounding box center [784, 348] width 93 height 48
click at [883, 511] on div "OK" at bounding box center [881, 515] width 53 height 22
type input "11:30AM"
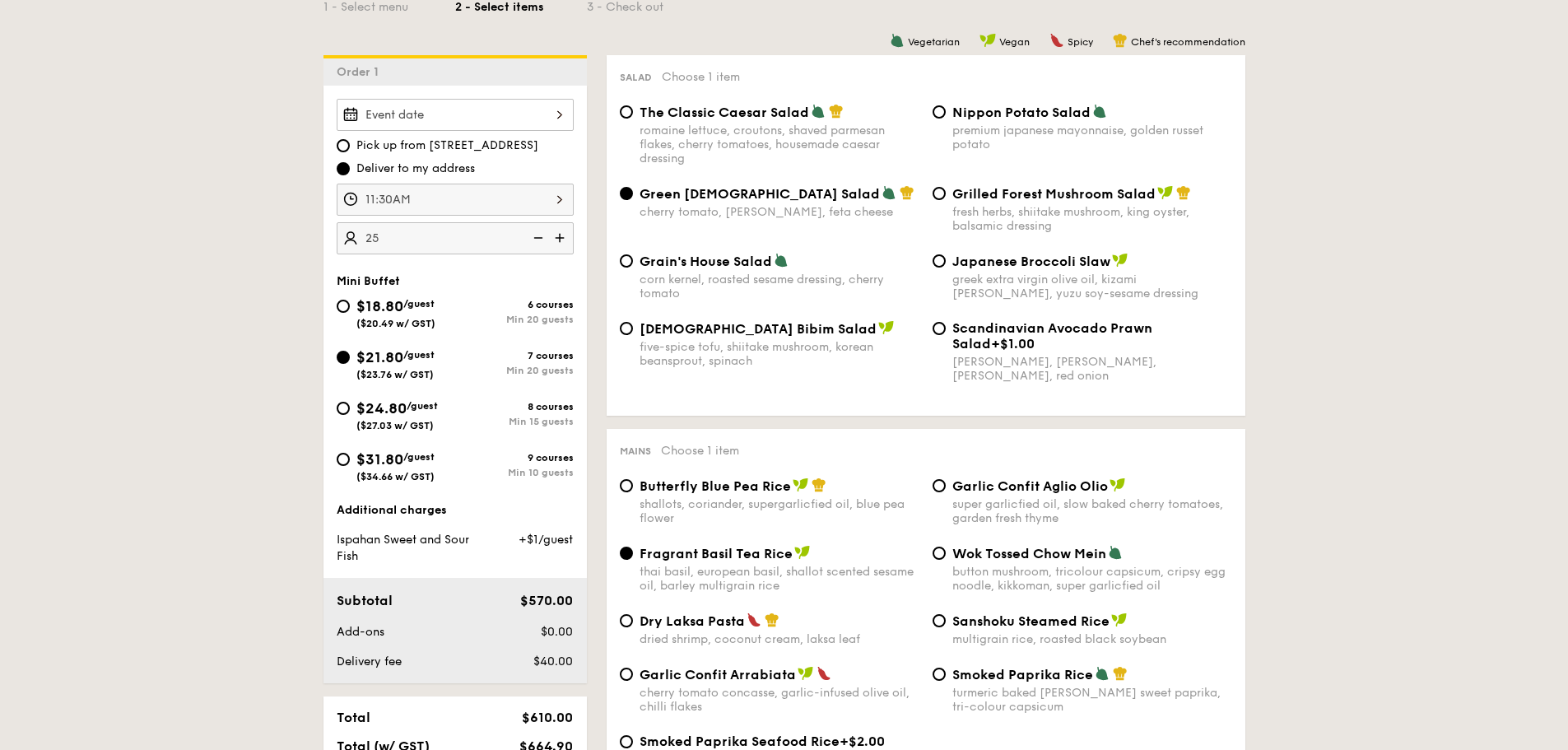
scroll to position [741, 0]
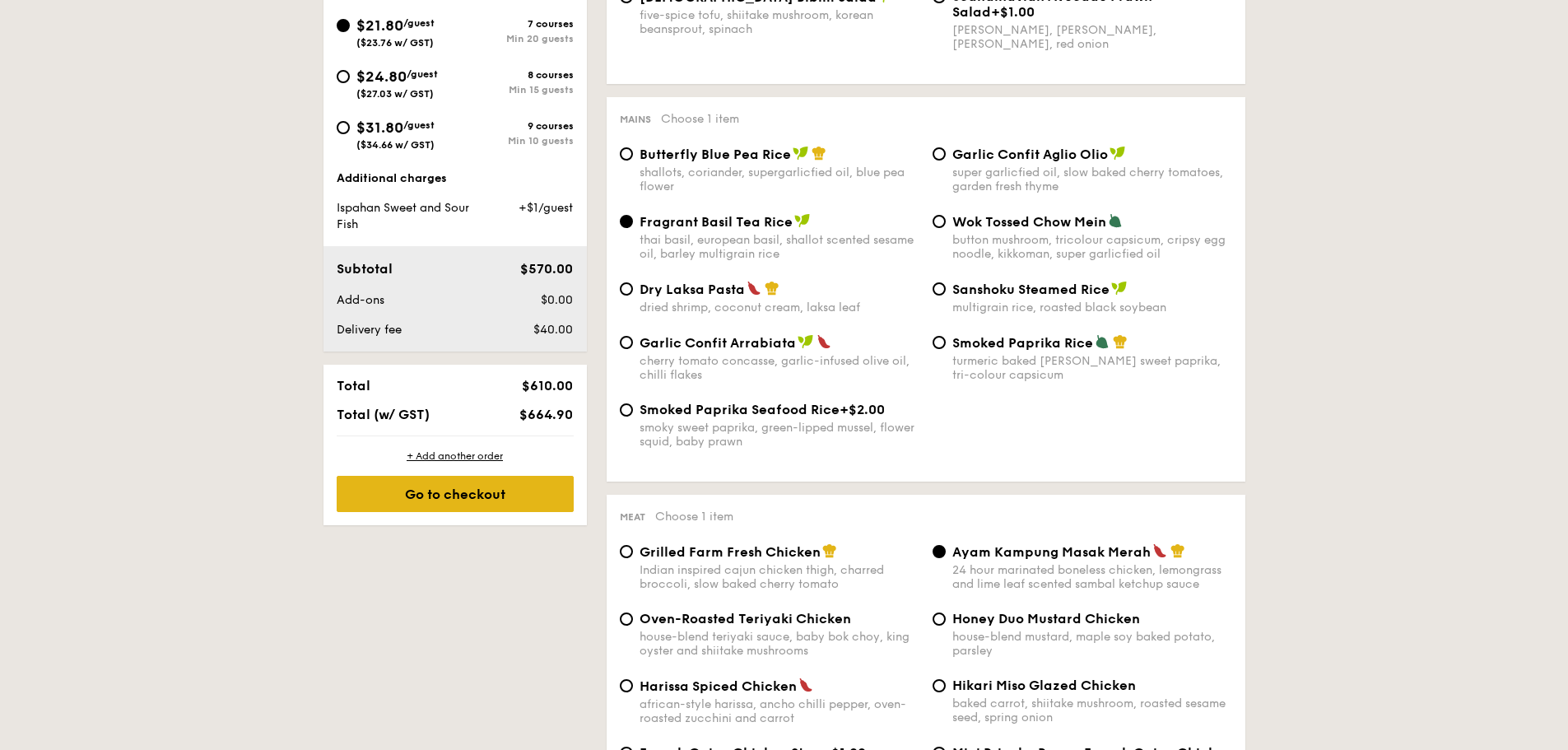
click at [421, 503] on div "Go to checkout" at bounding box center [455, 495] width 237 height 37
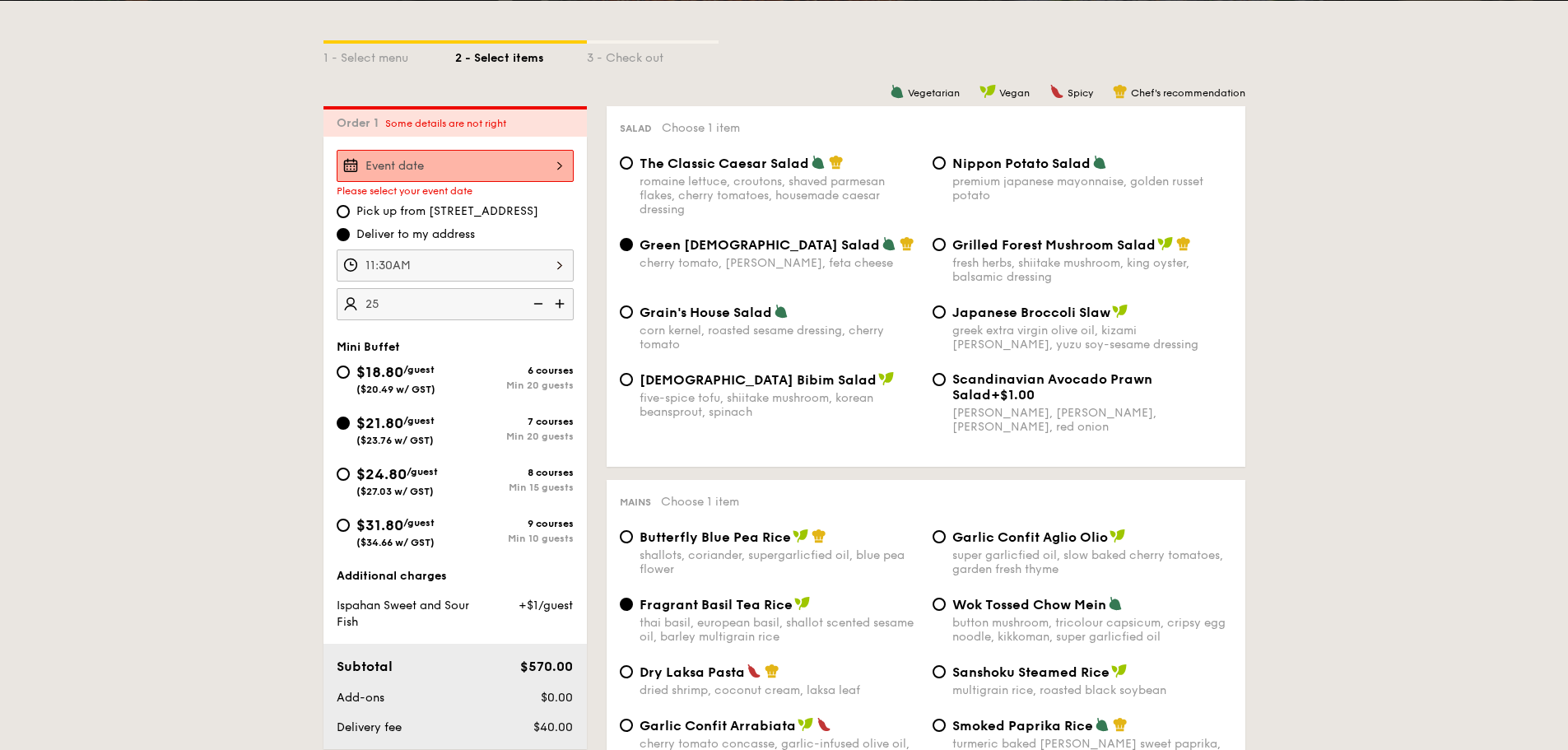
scroll to position [357, 0]
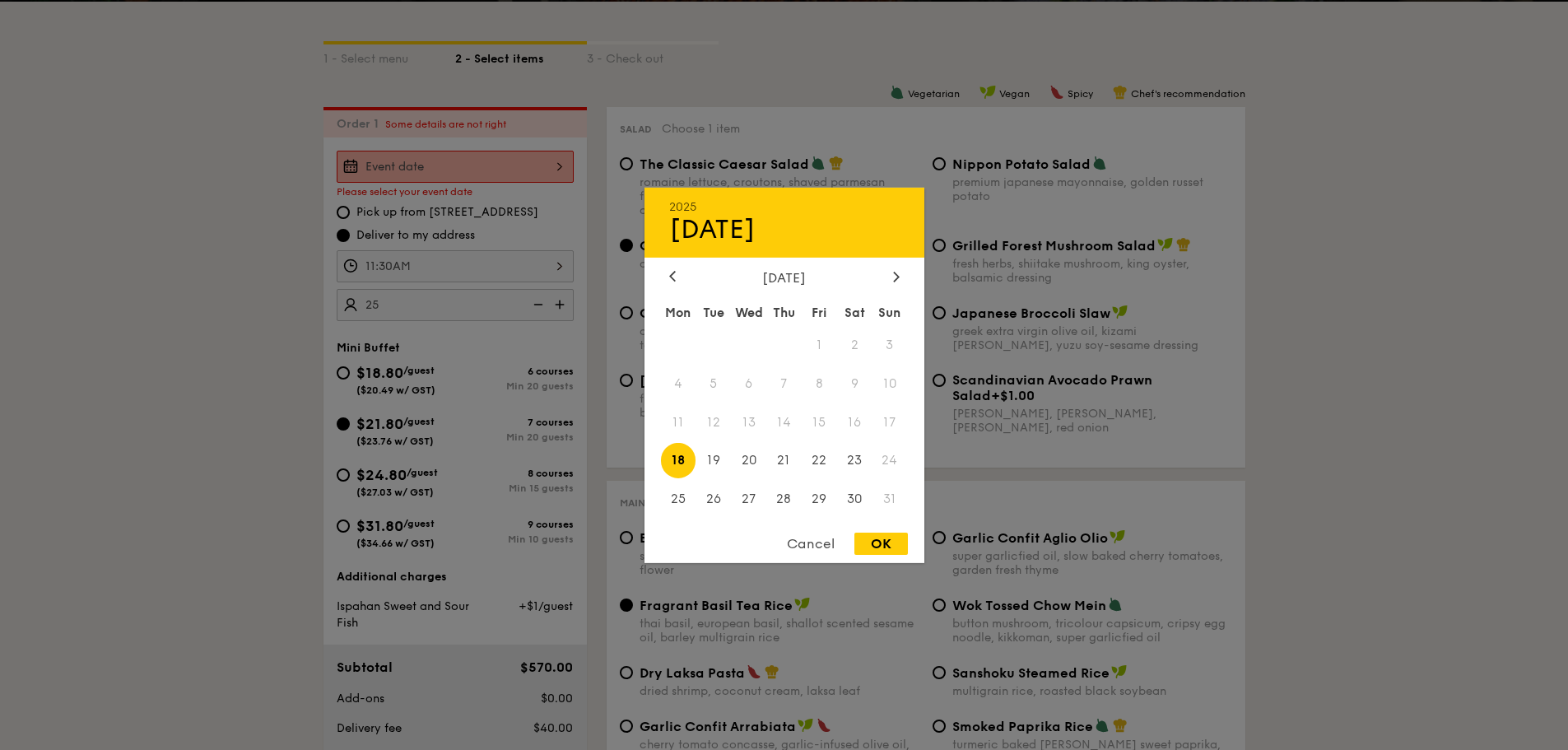
click at [525, 153] on div "2025 Aug [DATE] Tue Wed Thu Fri Sat Sun 1 2 3 4 5 6 7 8 9 10 11 12 13 14 15 16 …" at bounding box center [455, 166] width 237 height 32
click at [691, 461] on span "18" at bounding box center [679, 461] width 36 height 36
click at [892, 538] on div "OK" at bounding box center [881, 544] width 53 height 22
type input "[DATE]"
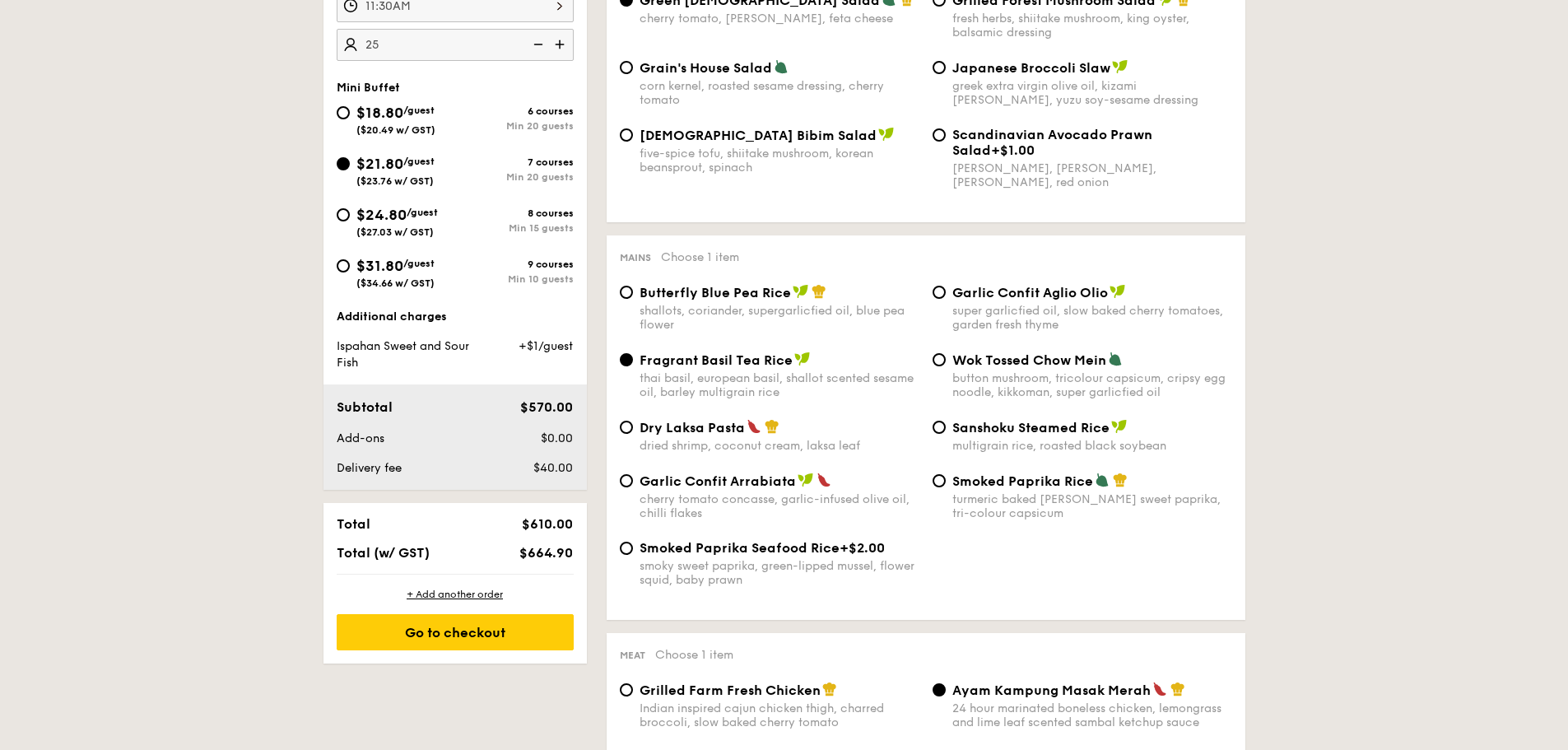
scroll to position [604, 0]
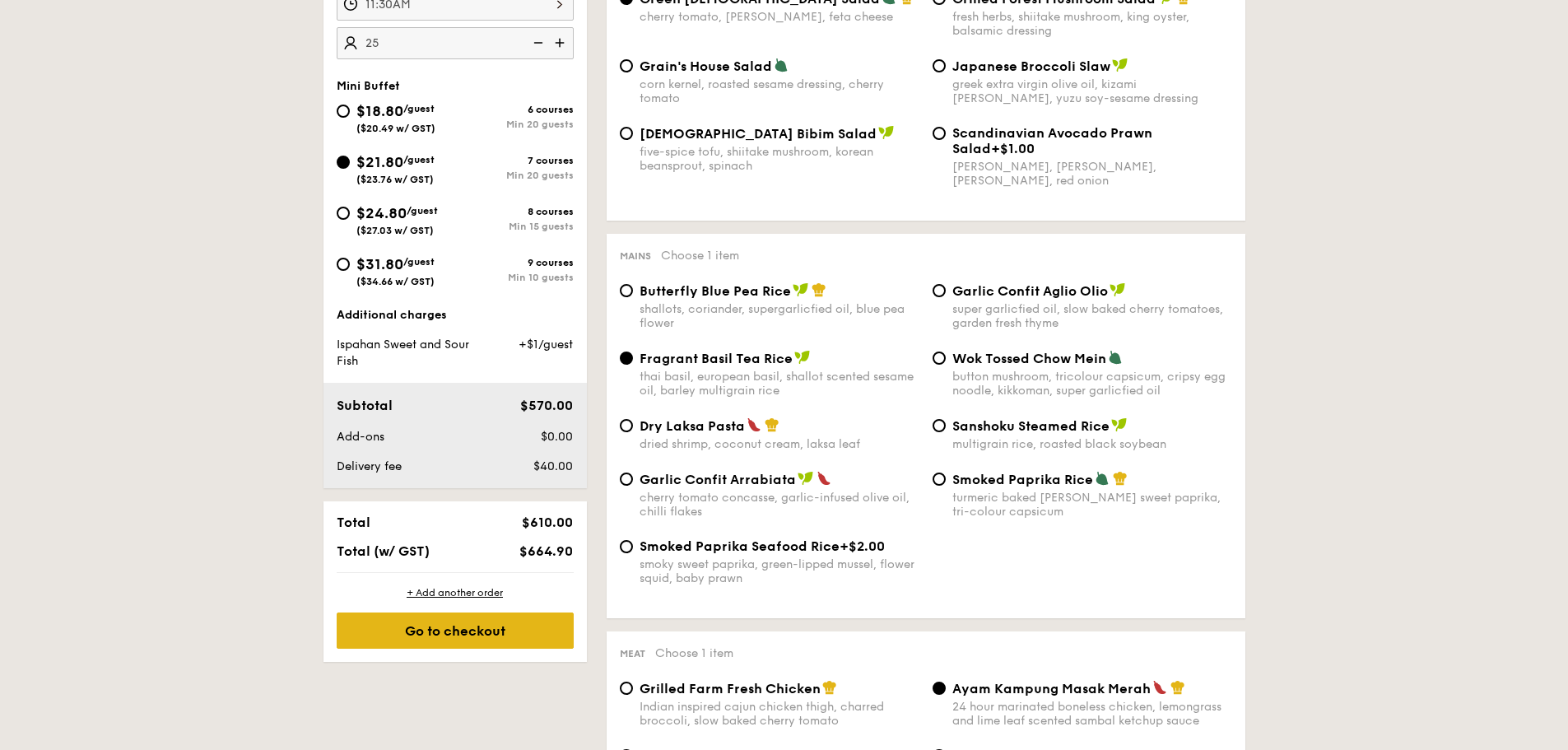
click at [491, 629] on div "Go to checkout" at bounding box center [455, 631] width 237 height 37
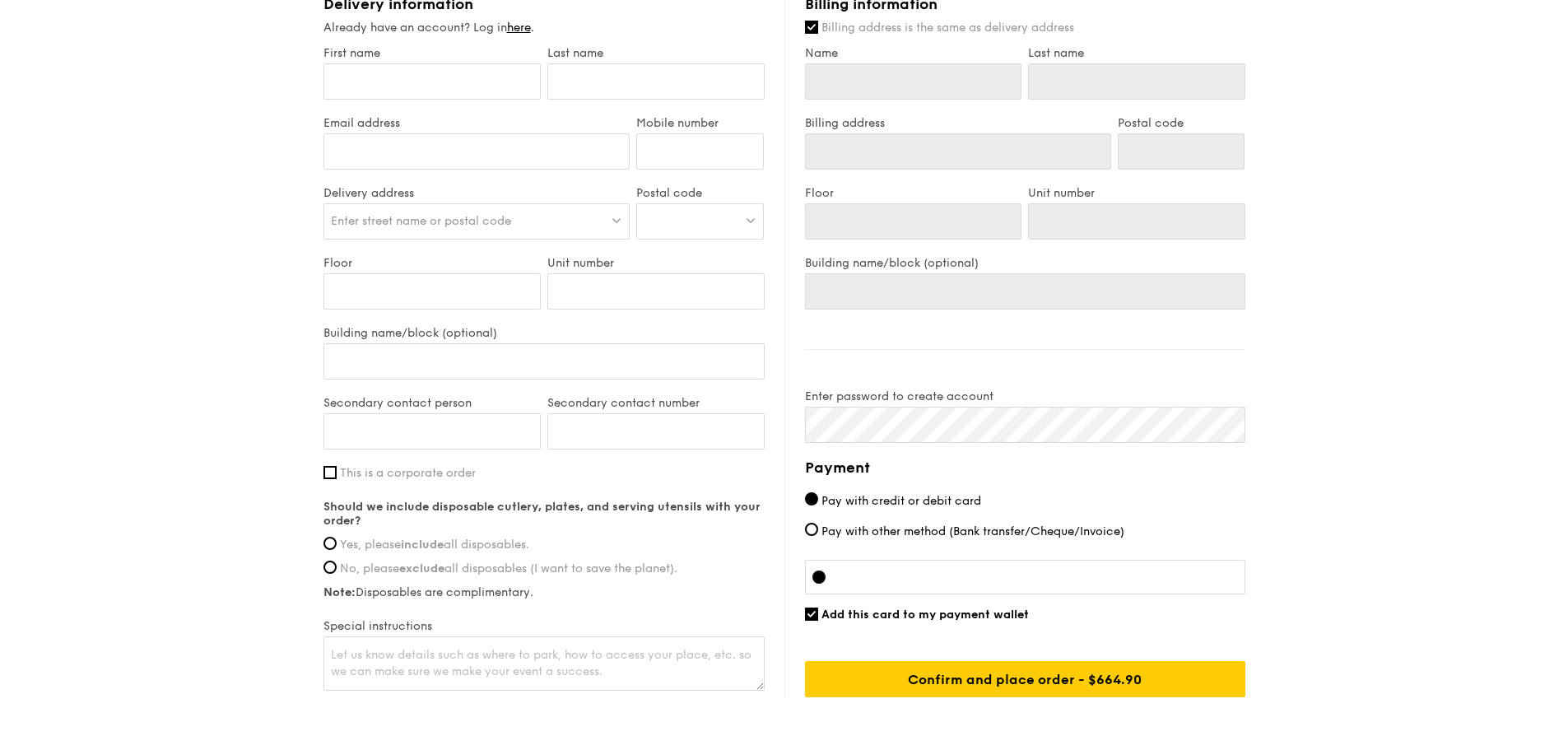
scroll to position [960, 0]
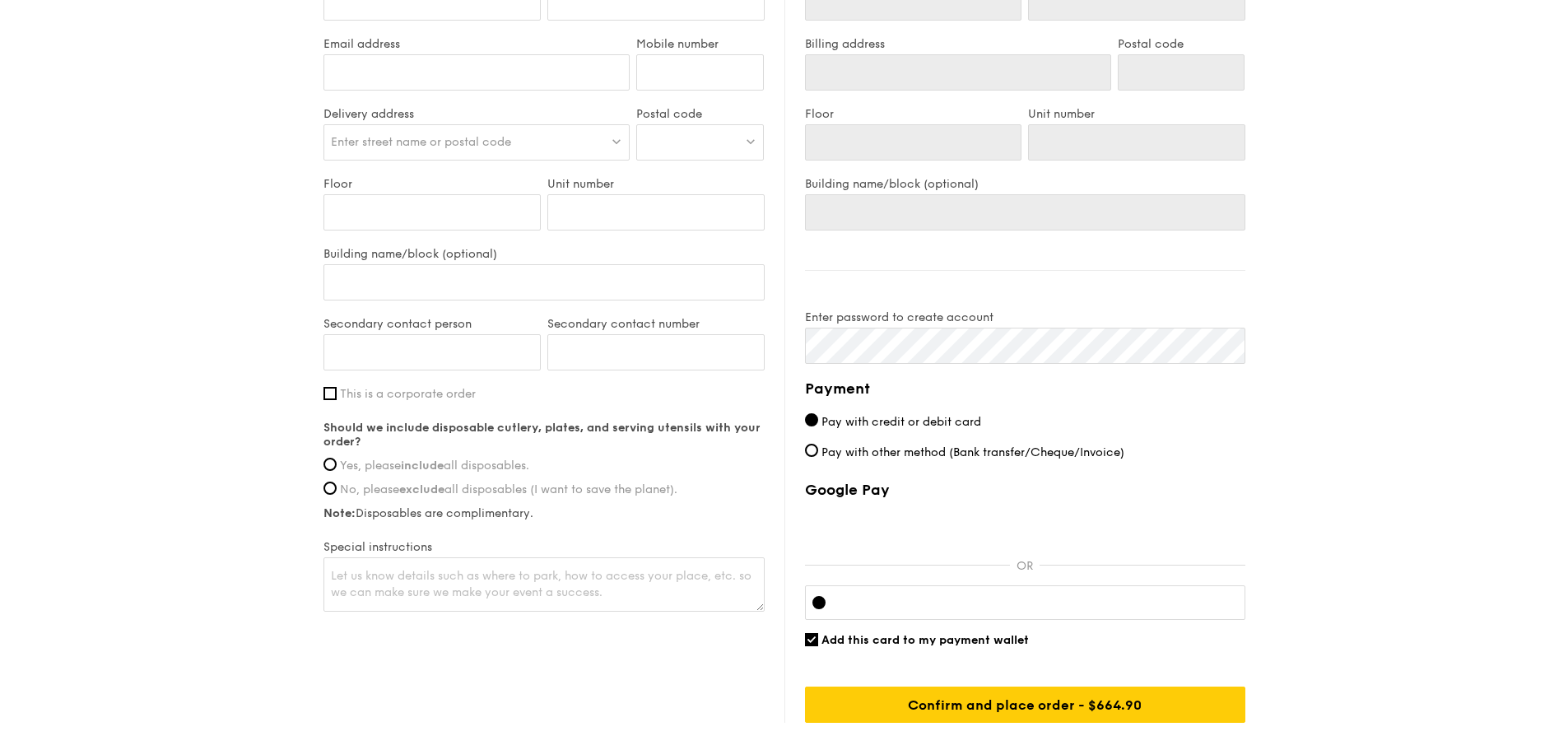
click at [834, 445] on span "Pay with other method (Bank transfer/Cheque/Invoice)" at bounding box center [973, 451] width 303 height 14
click at [818, 445] on input "Pay with other method (Bank transfer/Cheque/Invoice)" at bounding box center [811, 450] width 13 height 13
radio input "true"
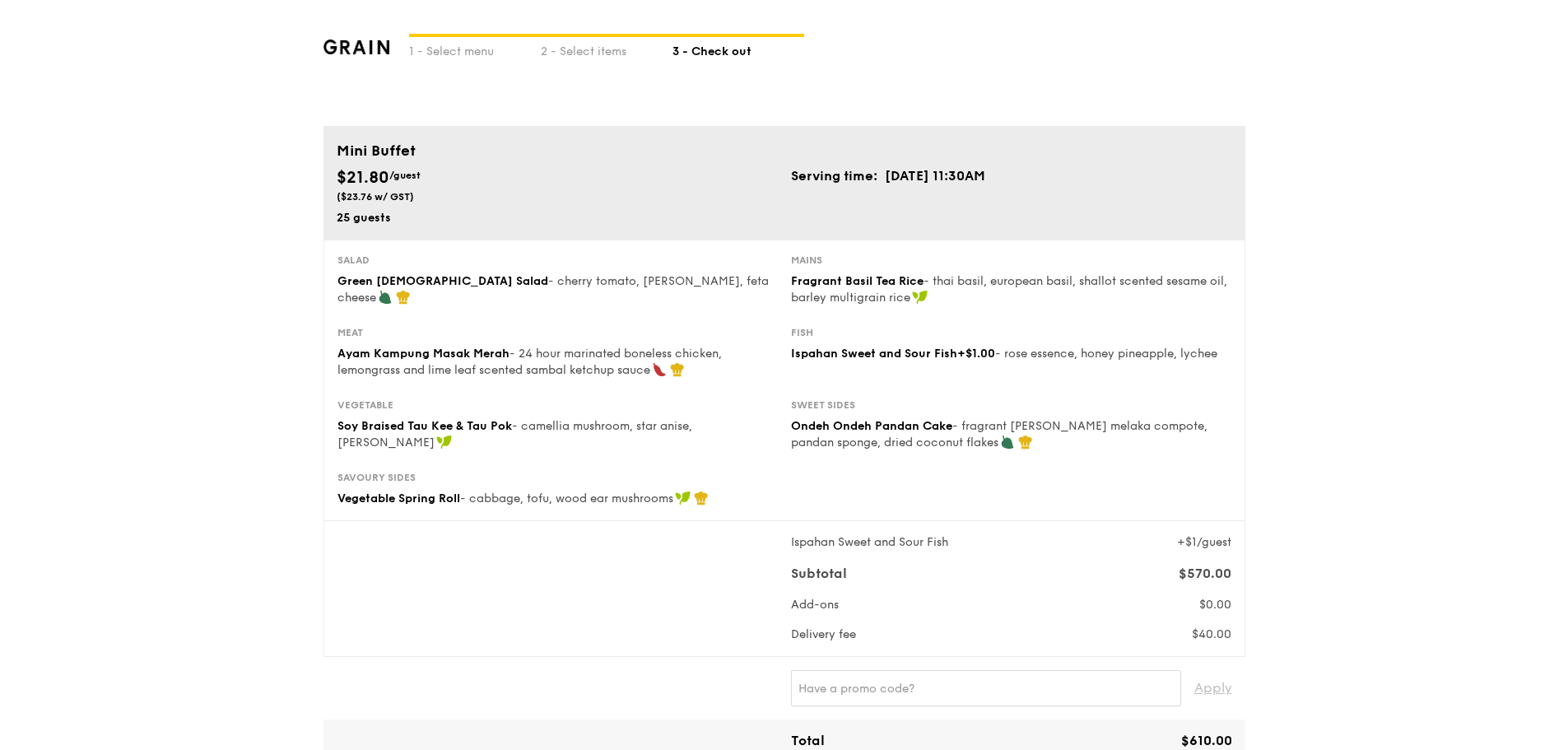
scroll to position [0, 0]
